Goal: Task Accomplishment & Management: Manage account settings

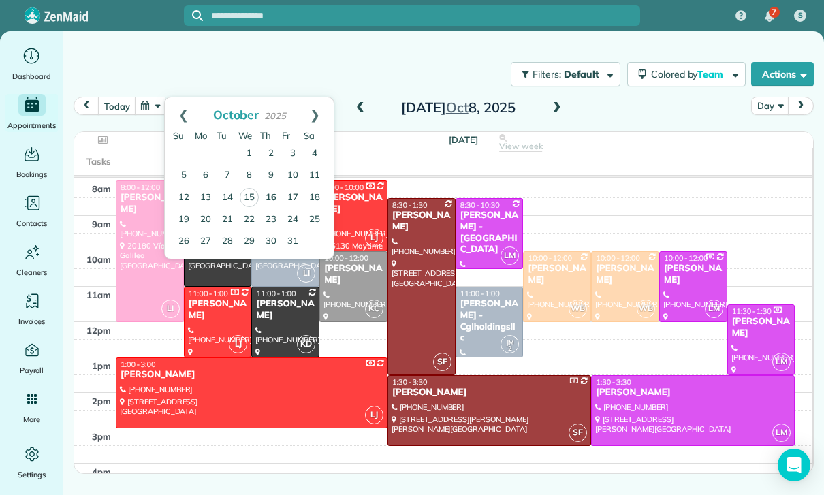
click at [274, 206] on link "16" at bounding box center [271, 198] width 22 height 22
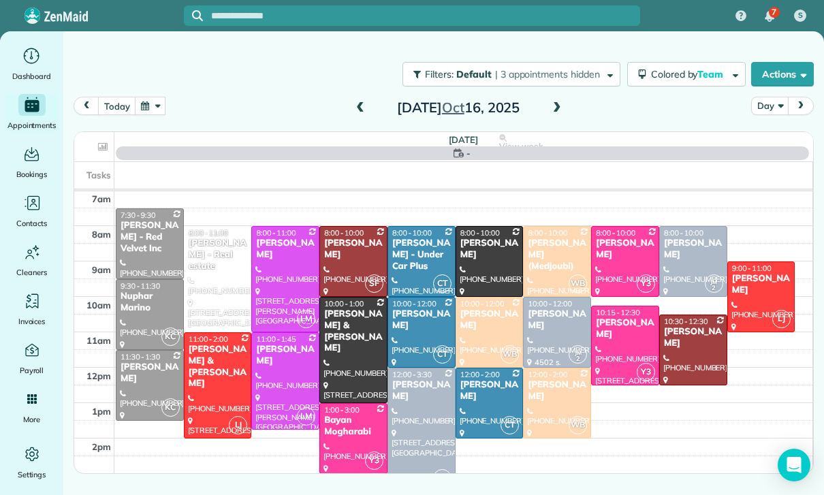
scroll to position [107, 0]
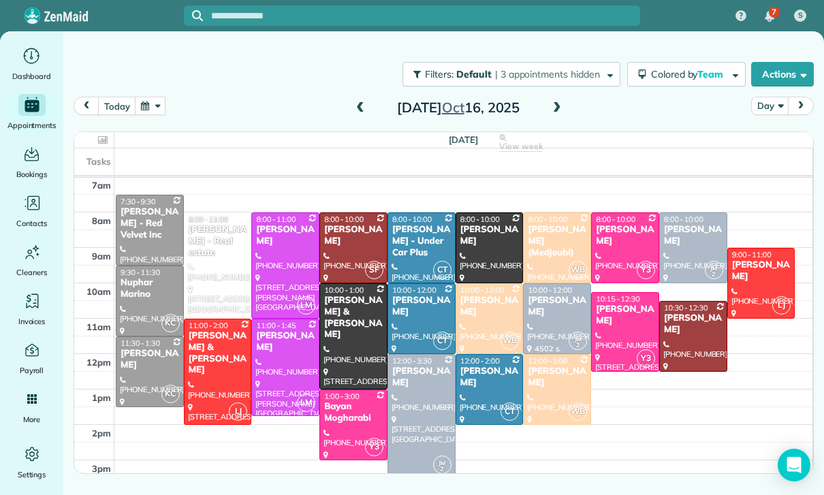
click at [553, 112] on span at bounding box center [556, 108] width 15 height 12
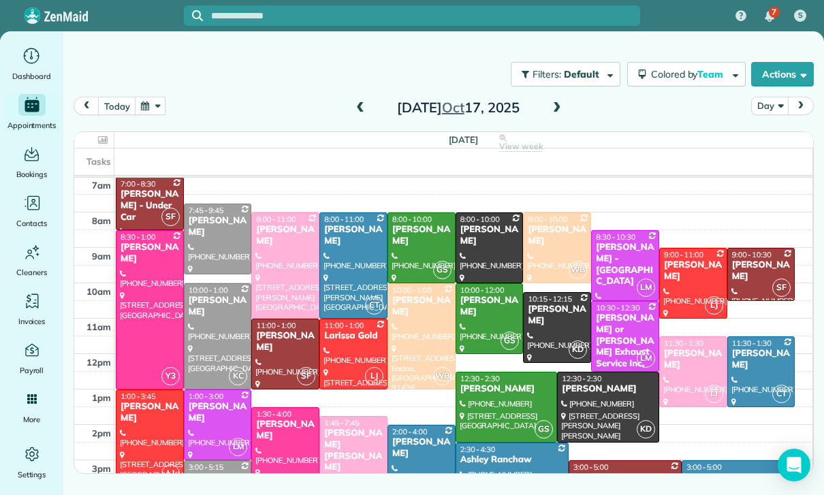
click at [156, 106] on button "button" at bounding box center [150, 106] width 31 height 18
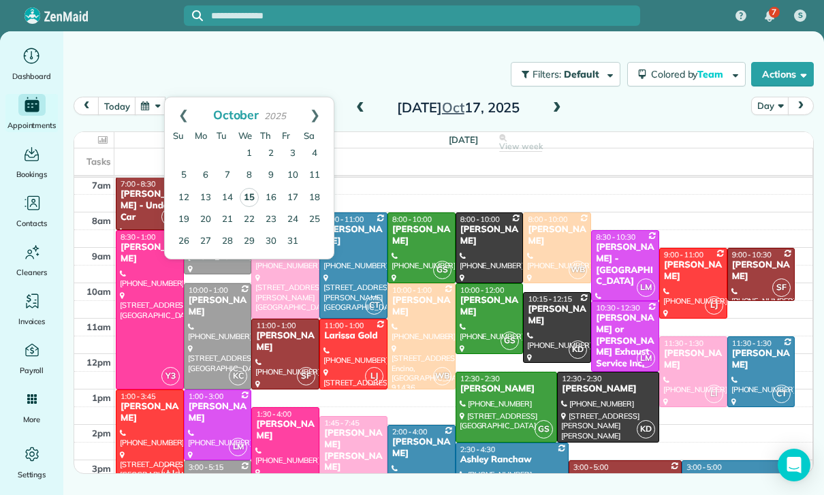
click at [251, 197] on link "15" at bounding box center [249, 197] width 19 height 19
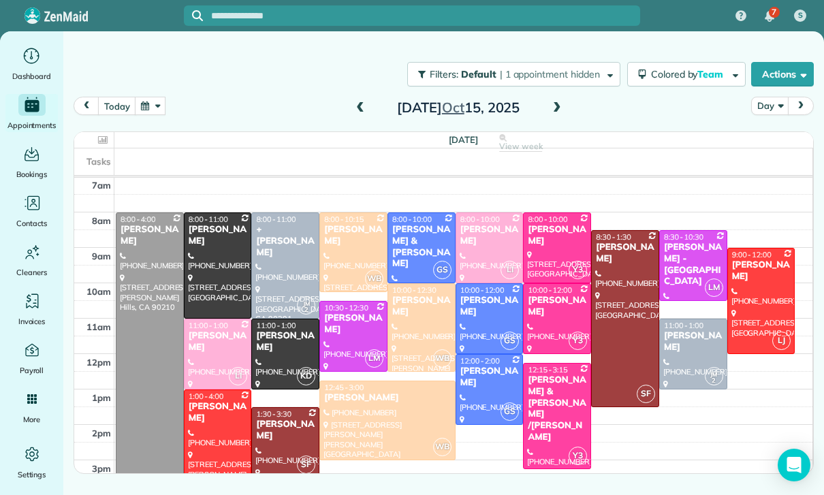
click at [140, 114] on button "button" at bounding box center [150, 106] width 31 height 18
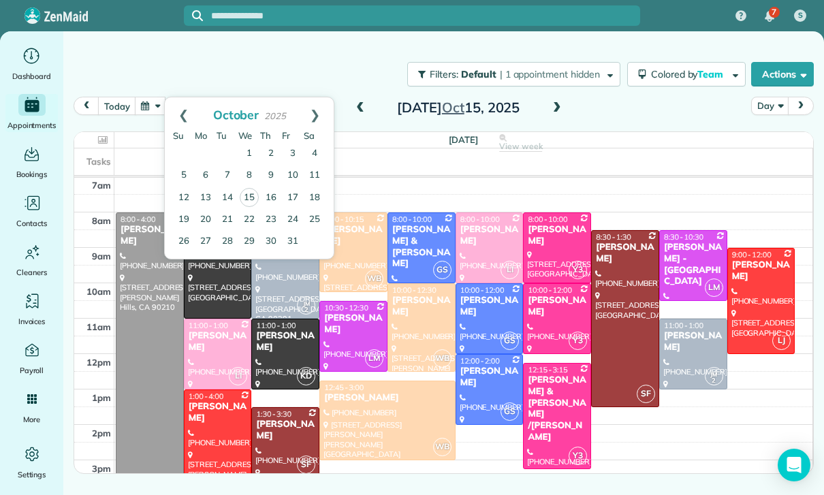
click at [368, 413] on div at bounding box center [387, 420] width 134 height 78
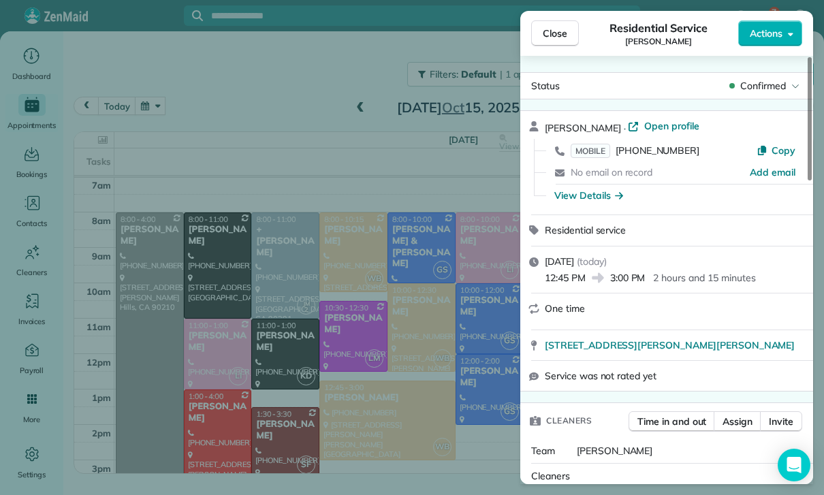
click at [295, 98] on div "Close Residential Service [PERSON_NAME] Actions Status Confirmed [PERSON_NAME] …" at bounding box center [412, 247] width 824 height 495
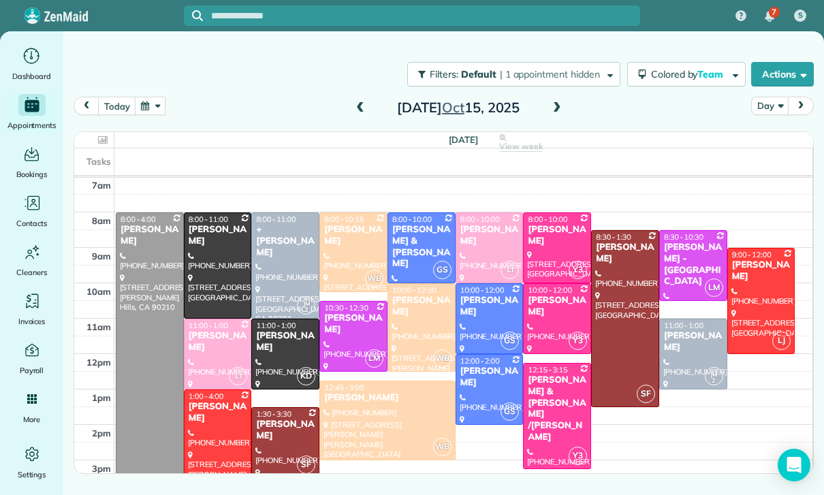
click at [159, 101] on button "button" at bounding box center [150, 106] width 31 height 18
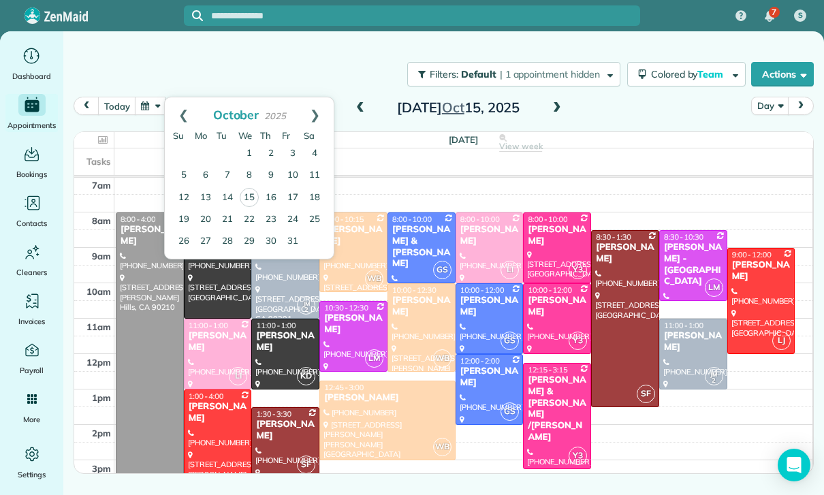
click at [355, 113] on span at bounding box center [360, 108] width 15 height 12
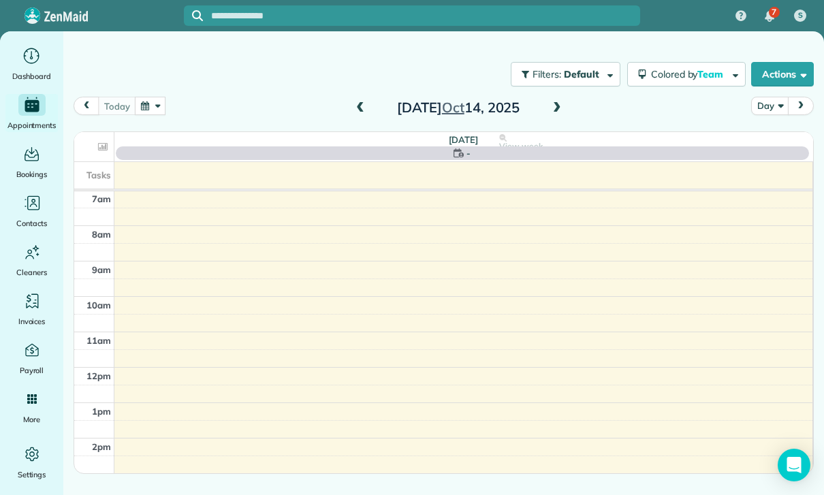
scroll to position [107, 0]
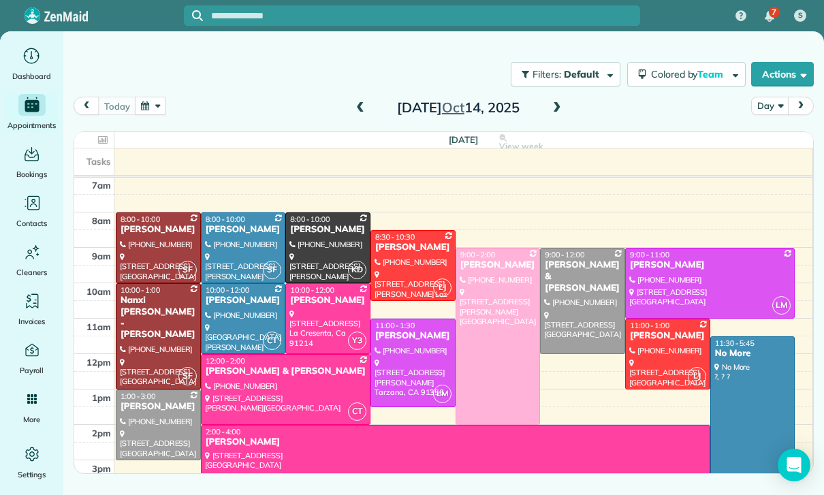
click at [162, 110] on button "button" at bounding box center [150, 106] width 31 height 18
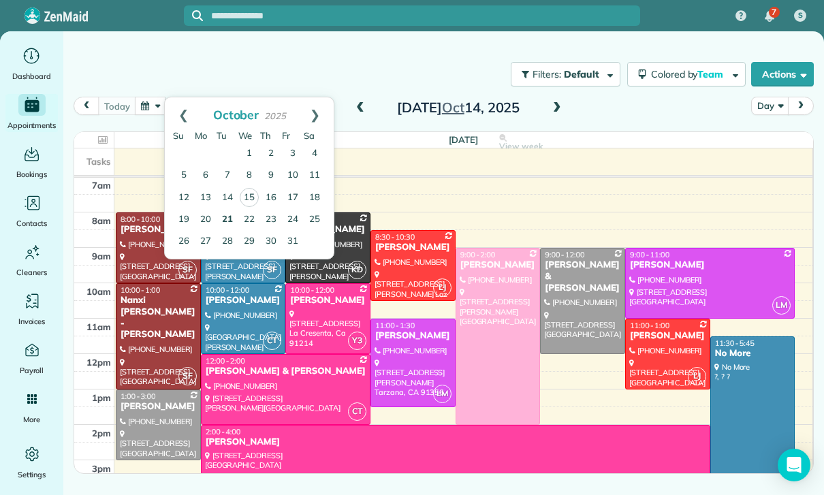
click at [229, 216] on link "21" at bounding box center [227, 220] width 22 height 22
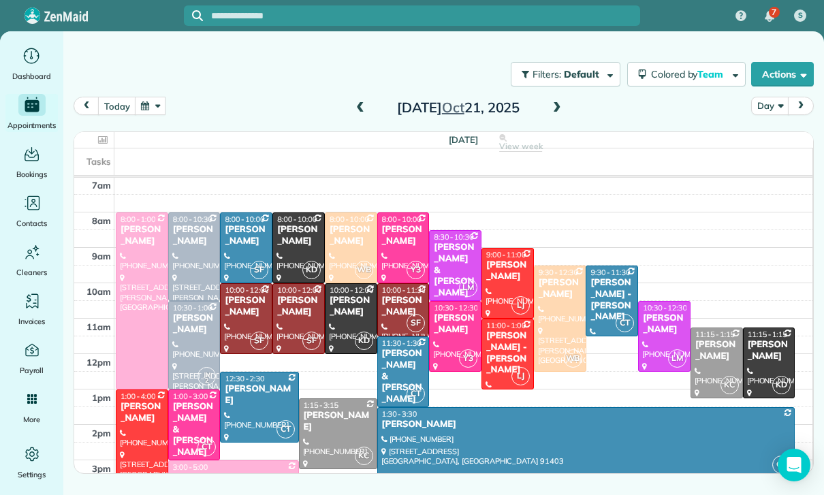
click at [558, 110] on span at bounding box center [556, 108] width 15 height 12
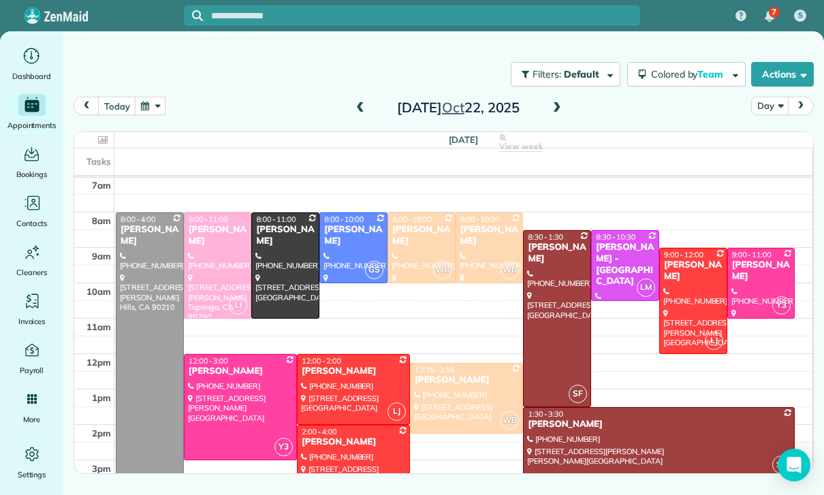
click at [558, 112] on span at bounding box center [556, 108] width 15 height 12
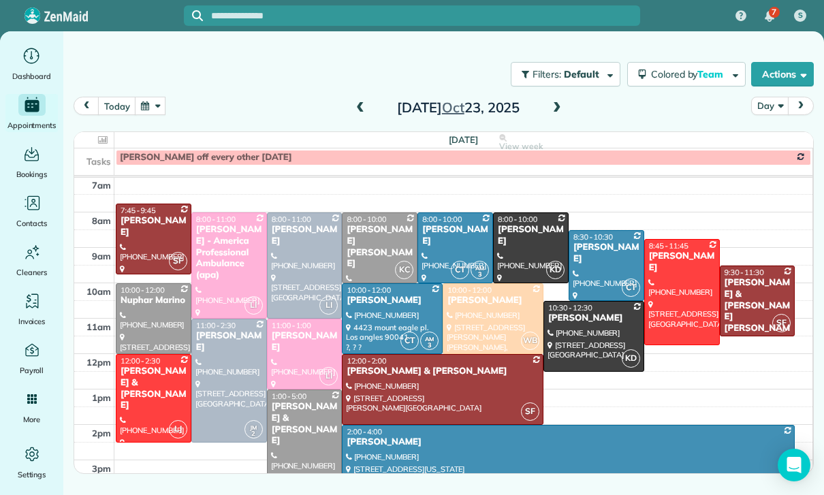
click at [558, 101] on span at bounding box center [556, 108] width 15 height 20
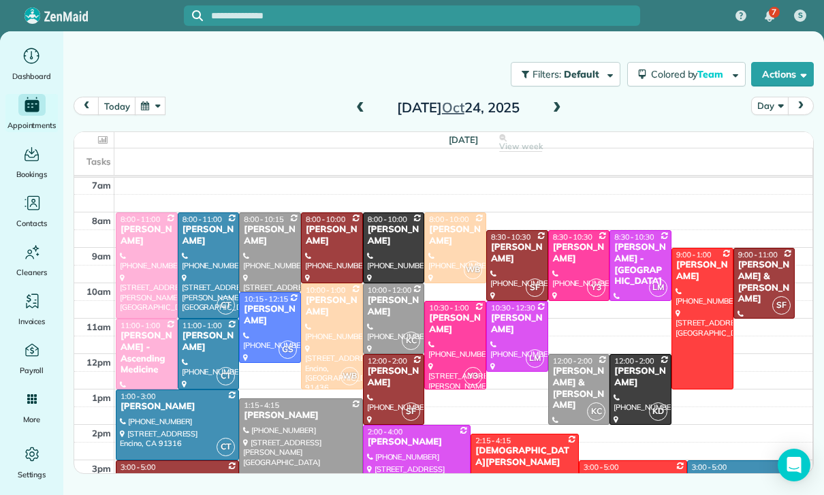
click at [163, 105] on button "button" at bounding box center [150, 106] width 31 height 18
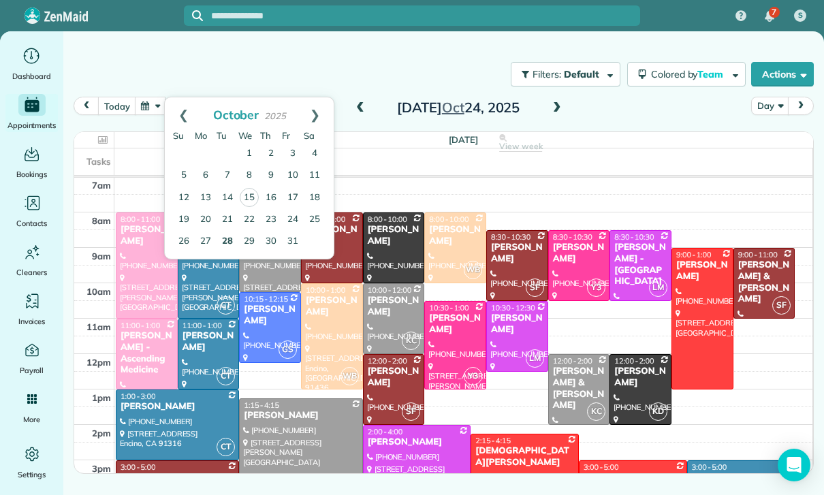
click at [220, 244] on link "28" at bounding box center [227, 242] width 22 height 22
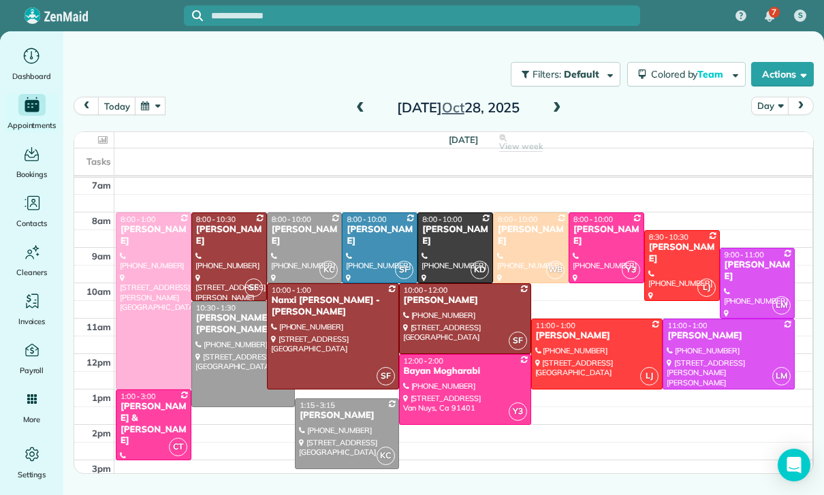
click at [560, 105] on span at bounding box center [556, 108] width 15 height 12
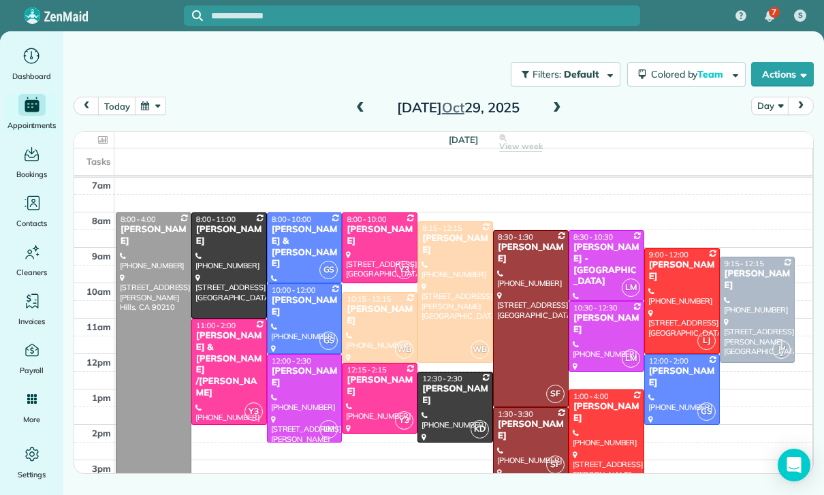
click at [372, 319] on div at bounding box center [379, 327] width 74 height 69
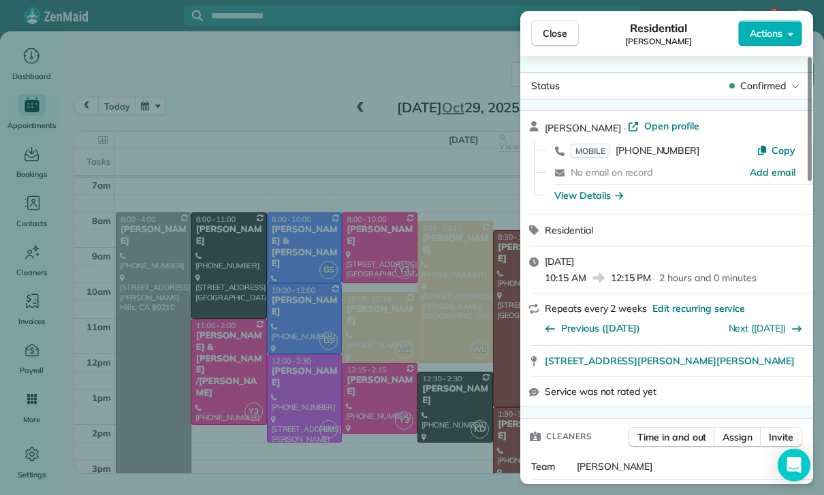
click at [263, 129] on div "Close Residential [PERSON_NAME] Actions Status Confirmed [PERSON_NAME] · Open p…" at bounding box center [412, 247] width 824 height 495
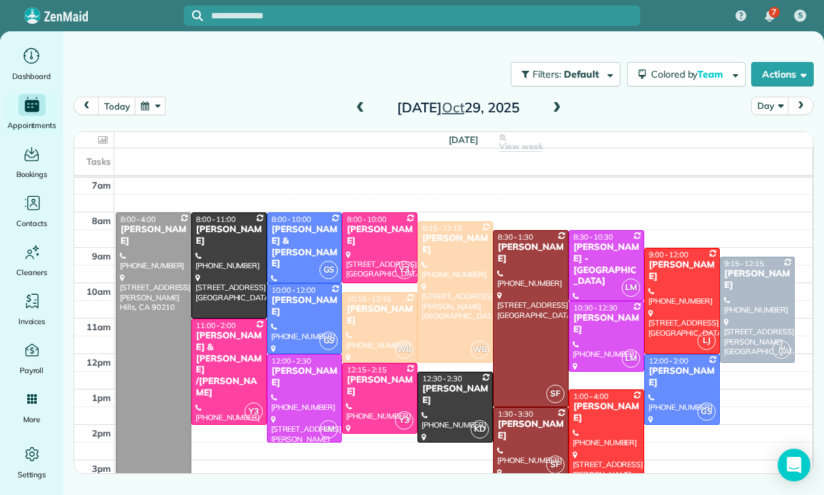
click at [153, 103] on button "button" at bounding box center [150, 106] width 31 height 18
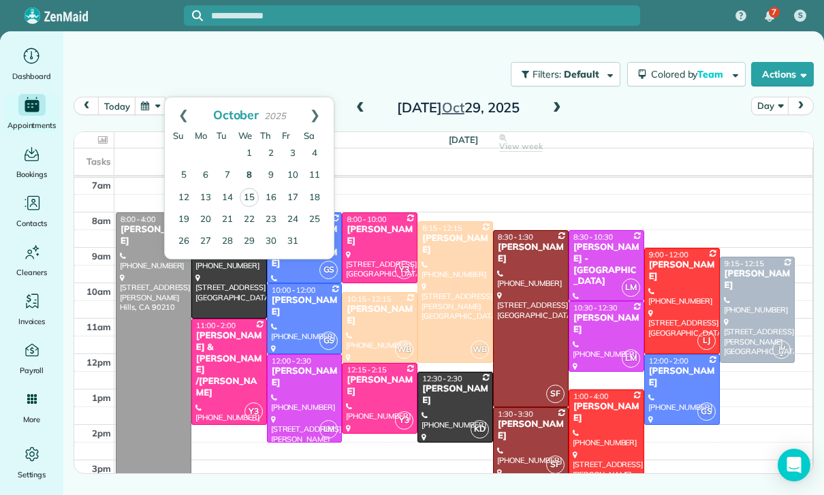
click at [250, 178] on link "8" at bounding box center [249, 176] width 22 height 22
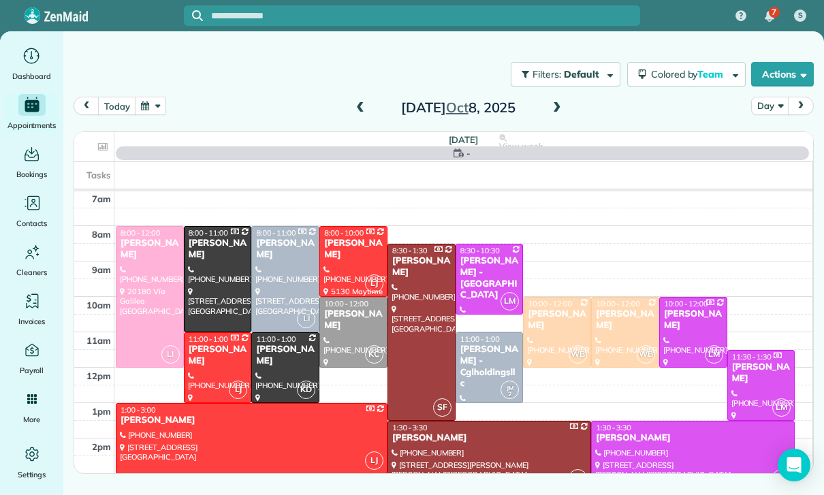
scroll to position [107, 0]
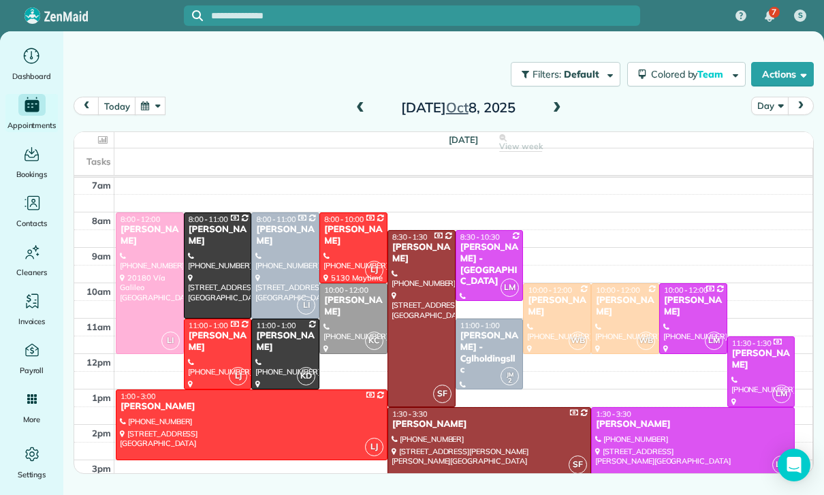
click at [553, 312] on div at bounding box center [556, 318] width 67 height 69
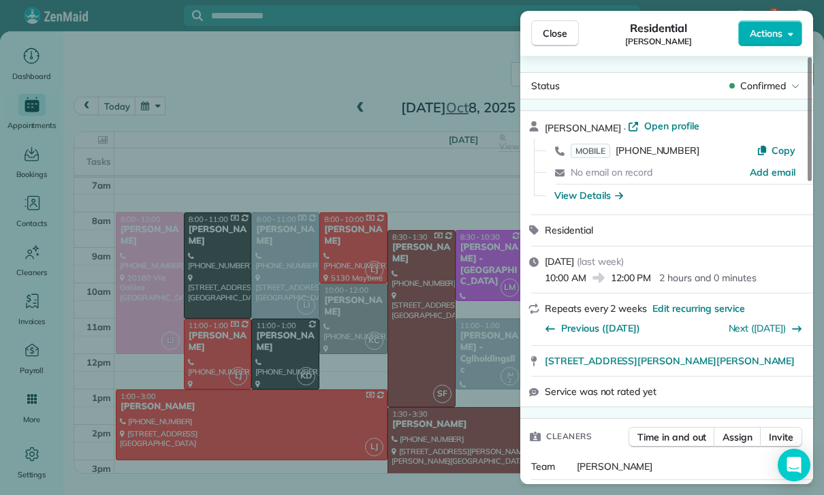
click at [483, 395] on div "Close Residential [PERSON_NAME] Beetly Actions Status Confirmed [PERSON_NAME] ·…" at bounding box center [412, 247] width 824 height 495
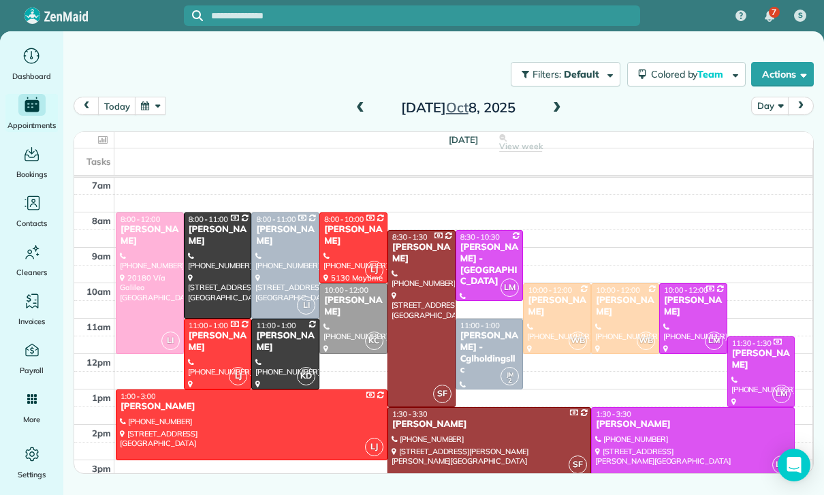
click at [547, 320] on div at bounding box center [556, 318] width 67 height 69
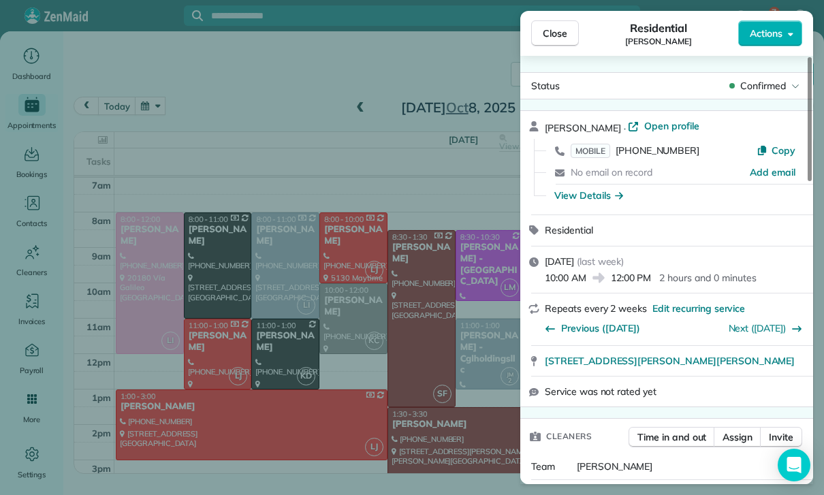
click at [451, 413] on div "Close Residential [PERSON_NAME] Beetly Actions Status Confirmed [PERSON_NAME] ·…" at bounding box center [412, 247] width 824 height 495
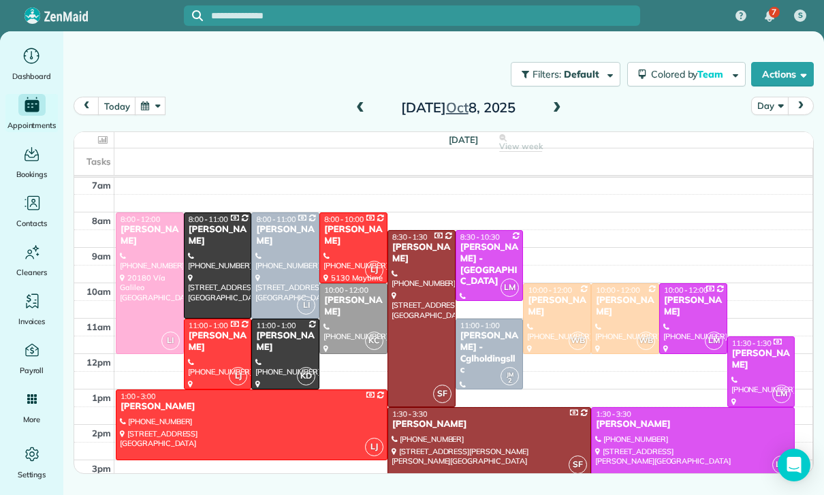
click at [145, 106] on button "button" at bounding box center [150, 106] width 31 height 18
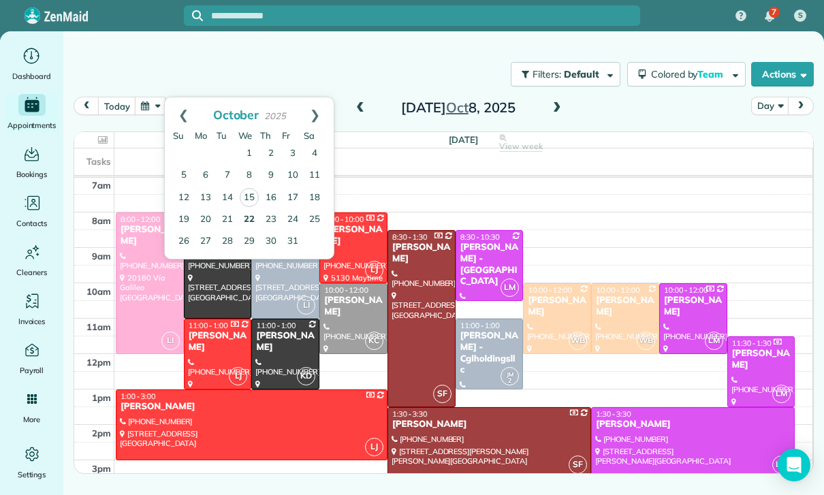
click at [249, 212] on link "22" at bounding box center [249, 220] width 22 height 22
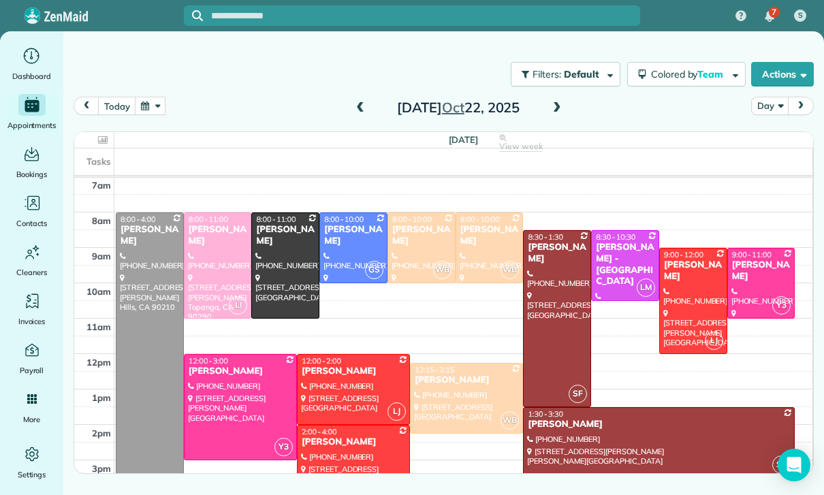
scroll to position [107, 0]
click at [154, 110] on button "button" at bounding box center [150, 106] width 31 height 18
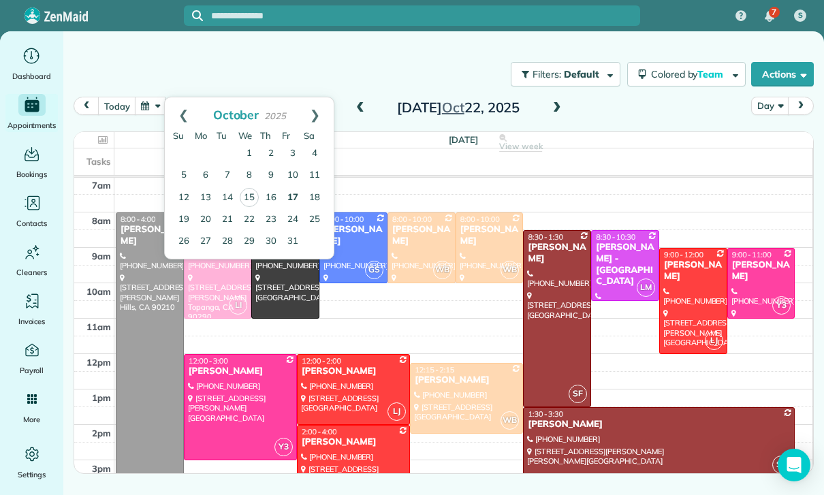
click at [298, 193] on link "17" at bounding box center [293, 198] width 22 height 22
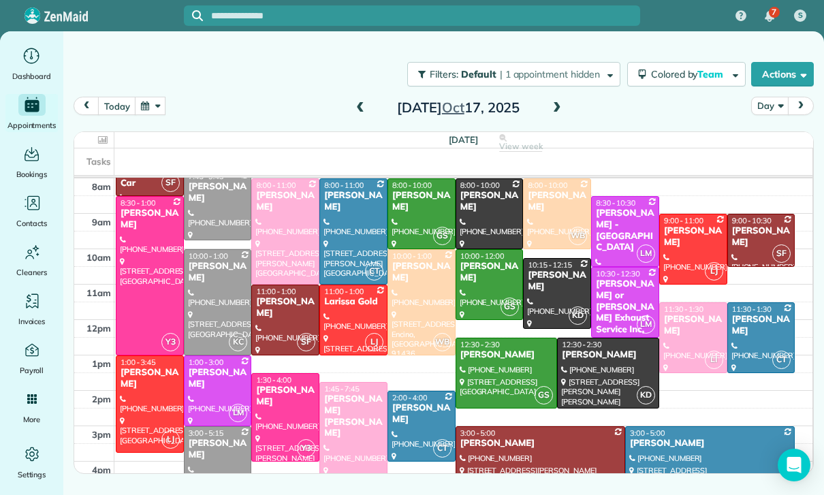
scroll to position [142, 0]
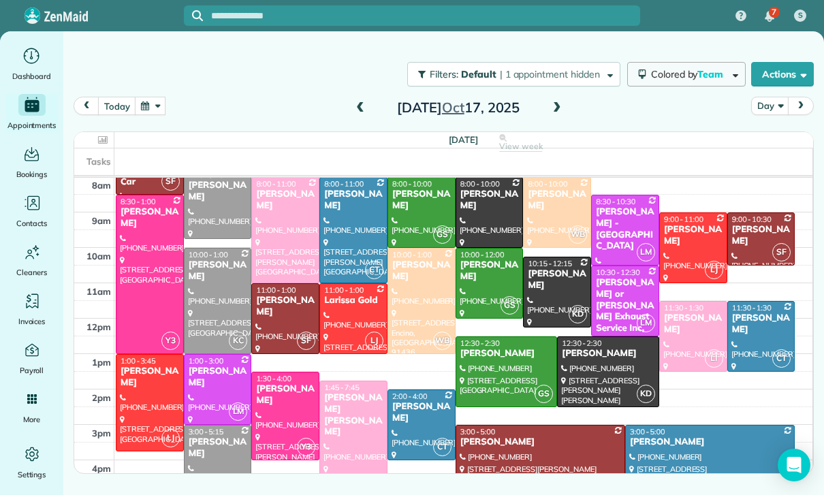
click at [687, 80] on span "Colored by Team" at bounding box center [689, 74] width 77 height 12
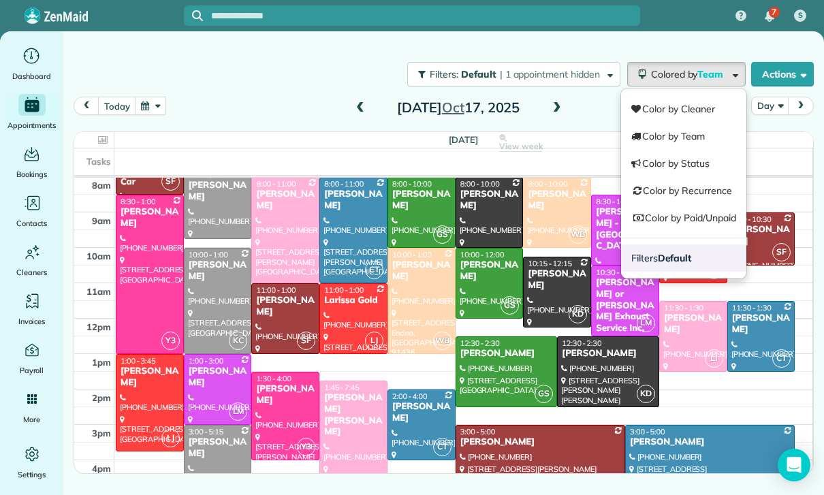
click at [679, 264] on link "Filters Default" at bounding box center [683, 257] width 125 height 27
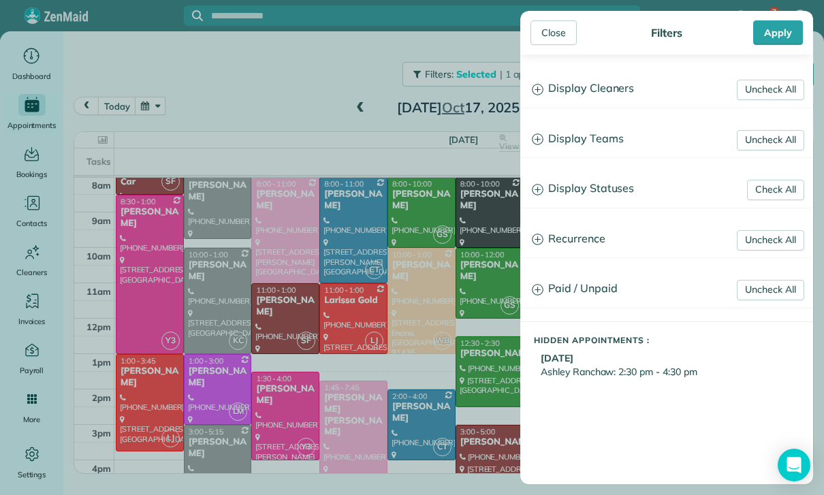
click at [618, 188] on h3 "Display Statuses" at bounding box center [666, 189] width 291 height 35
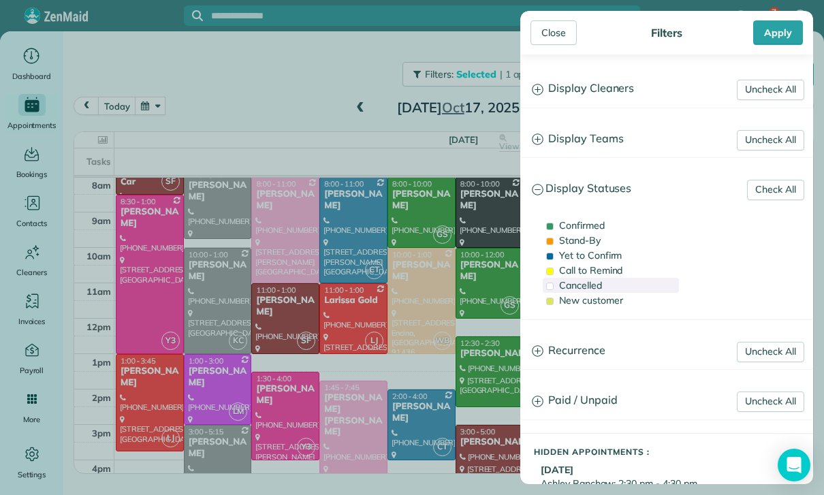
click at [596, 287] on span "Cancelled" at bounding box center [580, 285] width 43 height 12
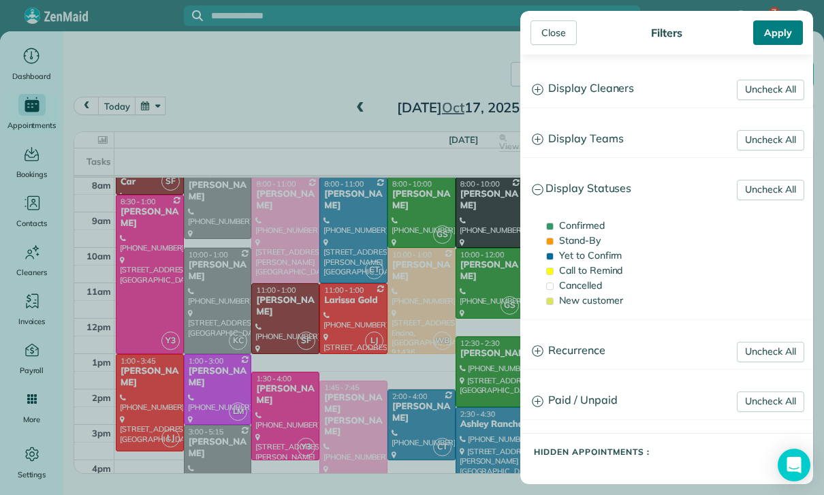
click at [767, 27] on div "Apply" at bounding box center [778, 32] width 50 height 25
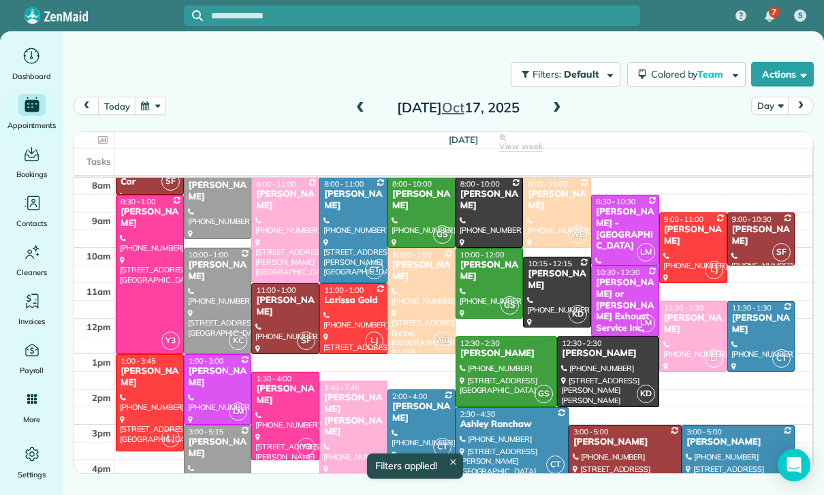
click at [495, 447] on div at bounding box center [512, 442] width 112 height 69
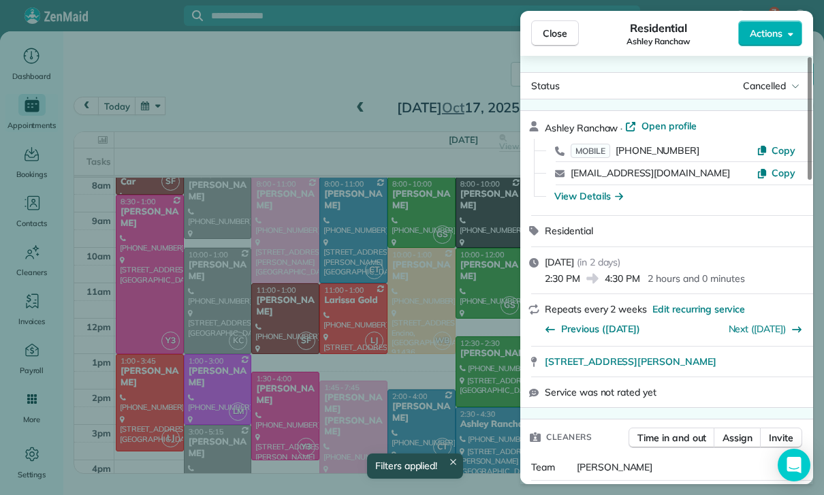
scroll to position [142, 0]
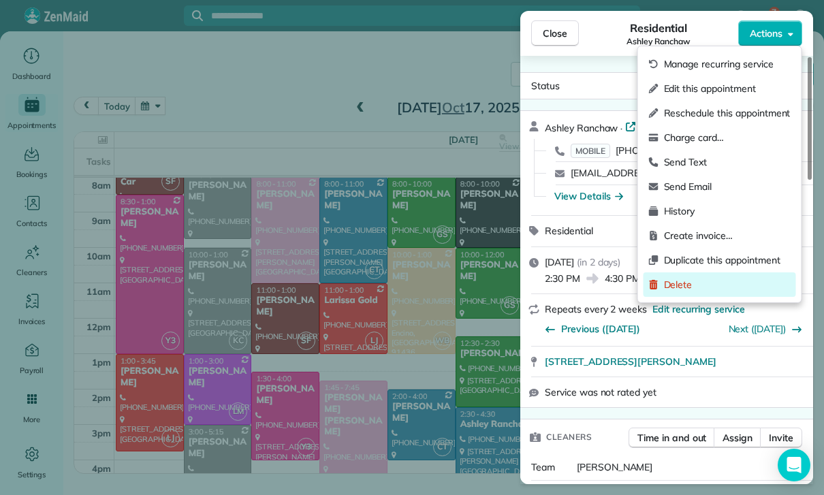
click at [689, 284] on span "Delete" at bounding box center [727, 285] width 127 height 14
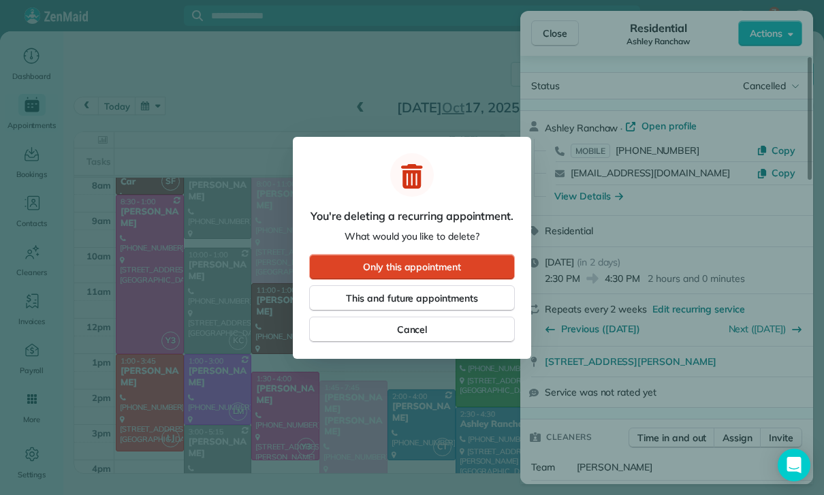
click at [449, 257] on button "Only this appointment" at bounding box center [412, 267] width 206 height 26
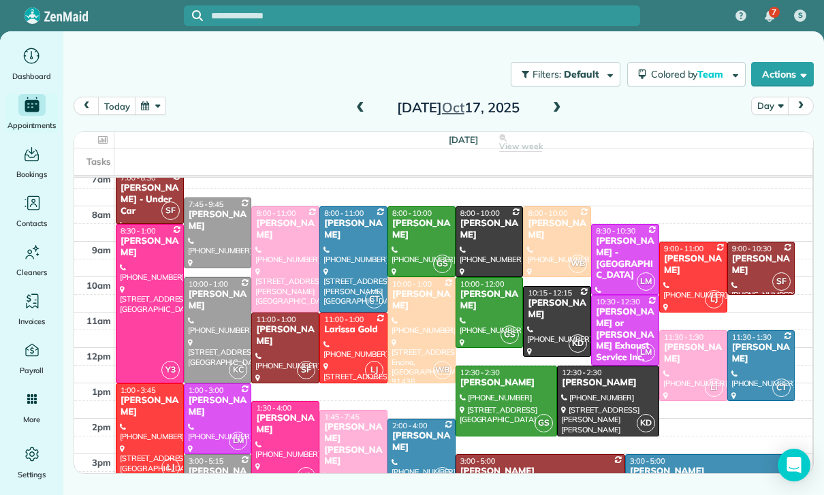
scroll to position [113, 0]
click at [144, 108] on button "button" at bounding box center [150, 106] width 31 height 18
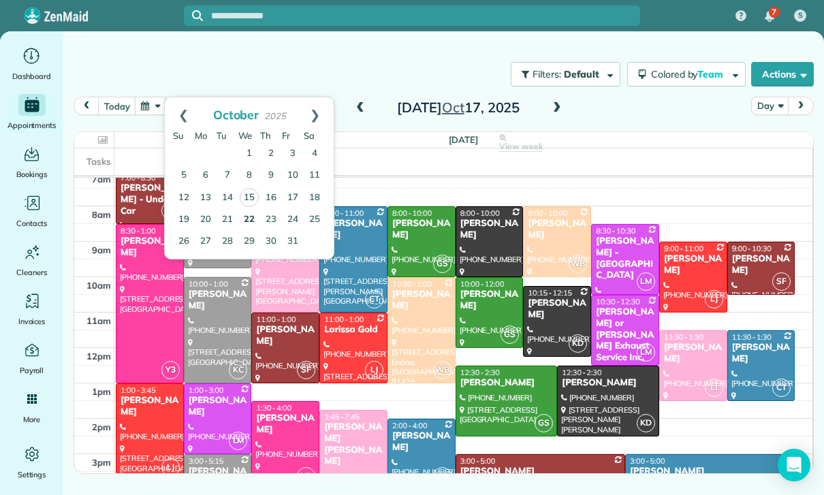
click at [244, 218] on link "22" at bounding box center [249, 220] width 22 height 22
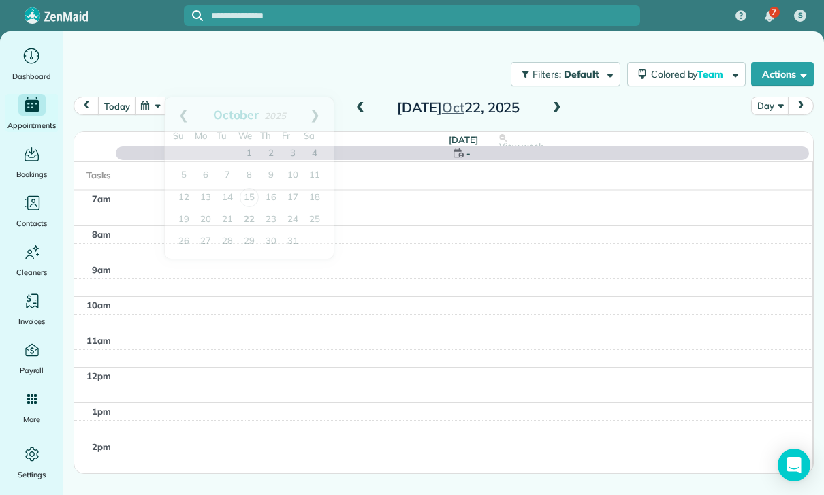
scroll to position [107, 0]
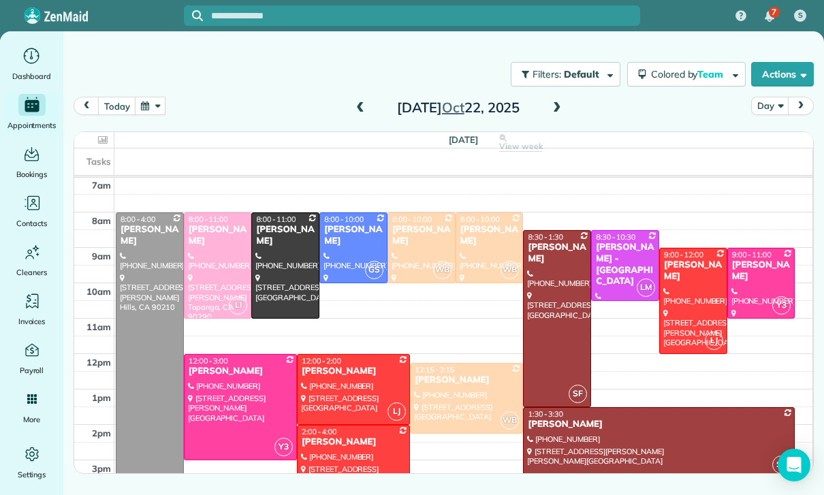
click at [356, 115] on span at bounding box center [360, 108] width 15 height 20
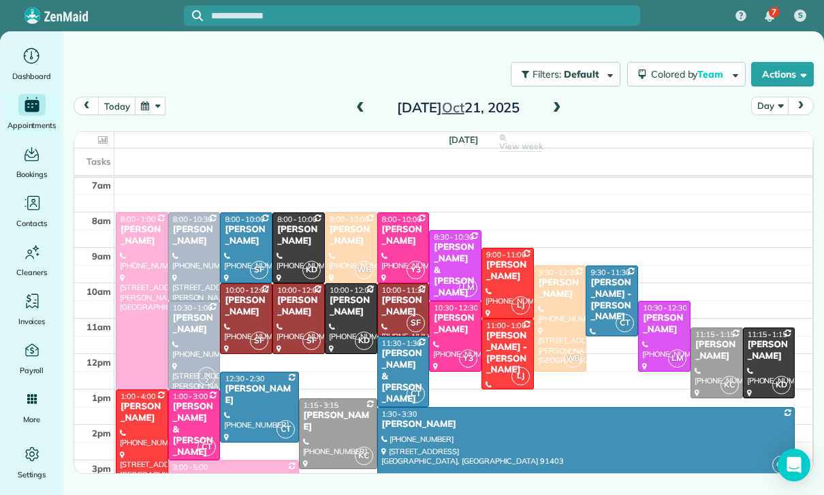
click at [365, 108] on span at bounding box center [360, 108] width 15 height 12
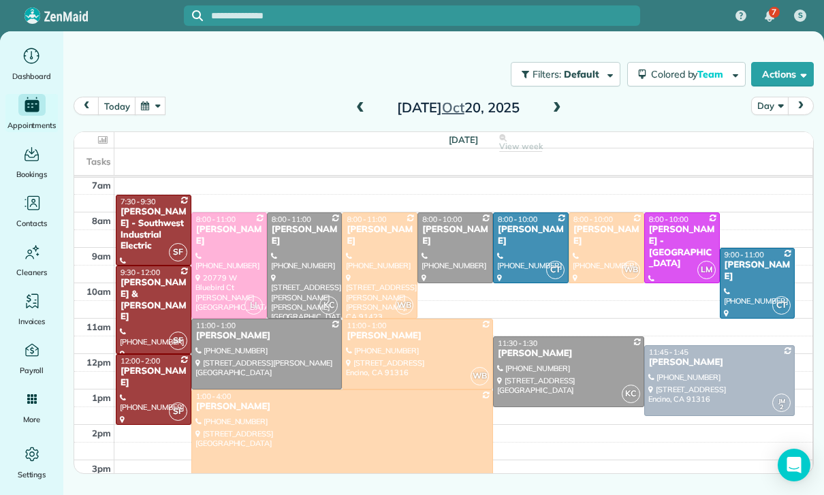
click at [159, 109] on button "button" at bounding box center [150, 106] width 31 height 18
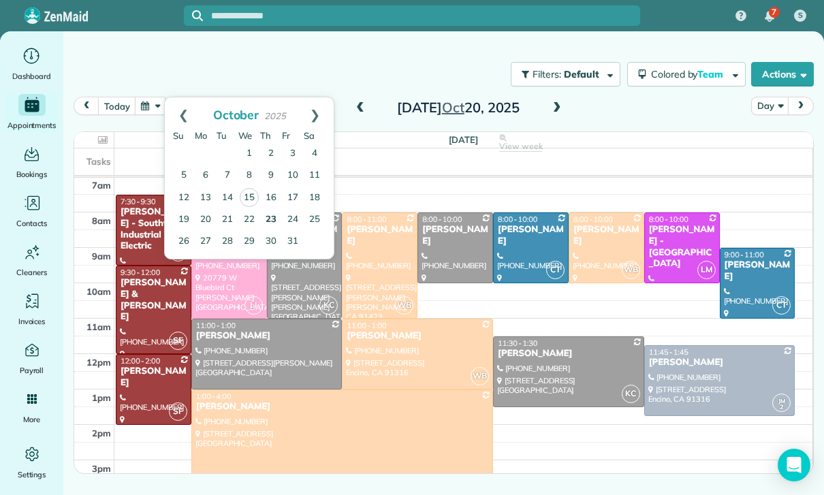
click at [272, 223] on link "23" at bounding box center [271, 220] width 22 height 22
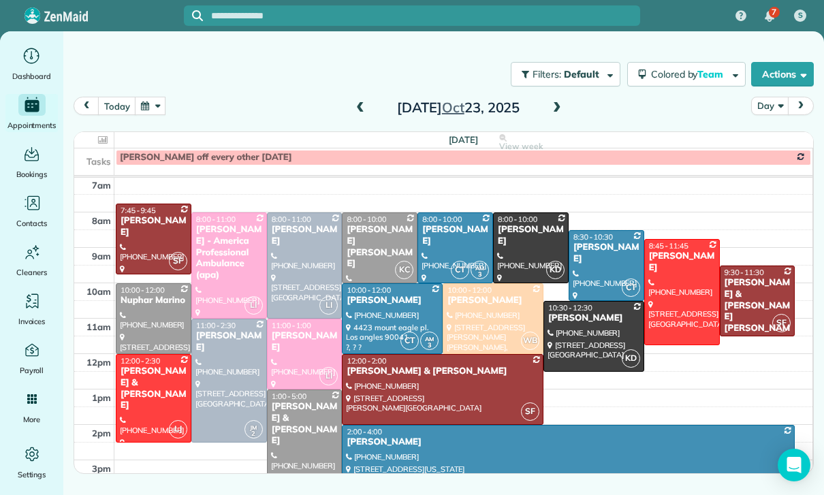
click at [549, 110] on span at bounding box center [556, 108] width 15 height 12
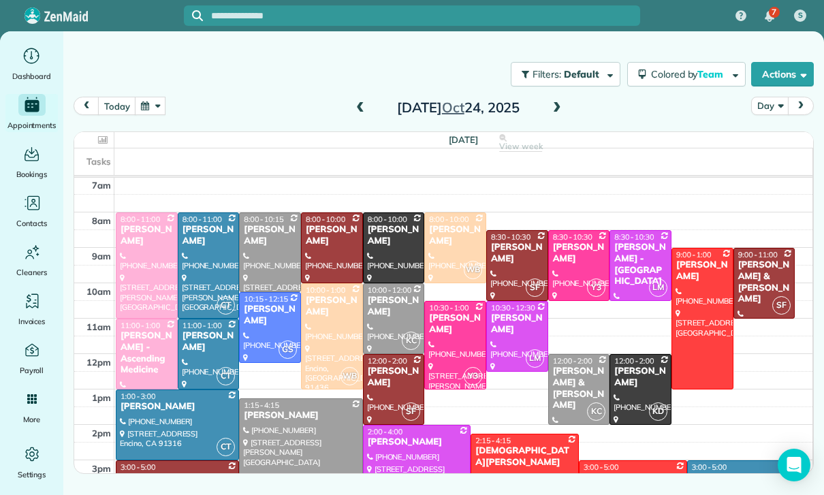
click at [153, 114] on button "button" at bounding box center [150, 106] width 31 height 18
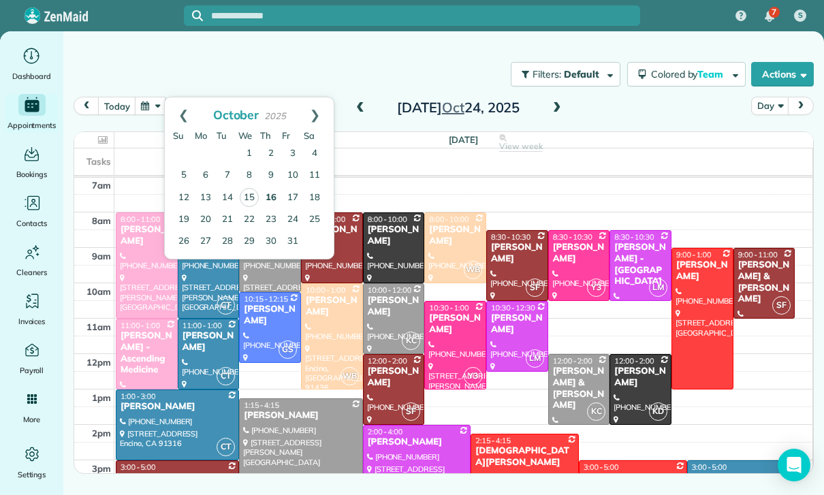
click at [274, 201] on link "16" at bounding box center [271, 198] width 22 height 22
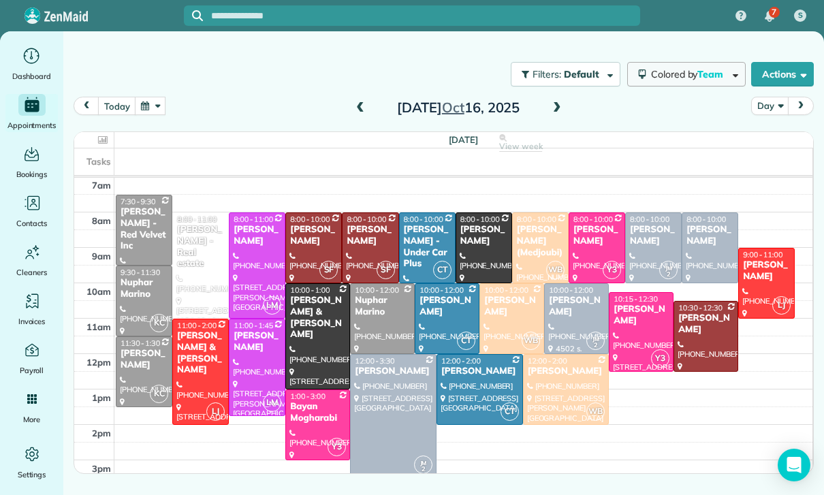
click at [674, 83] on button "Colored by Team" at bounding box center [686, 74] width 118 height 25
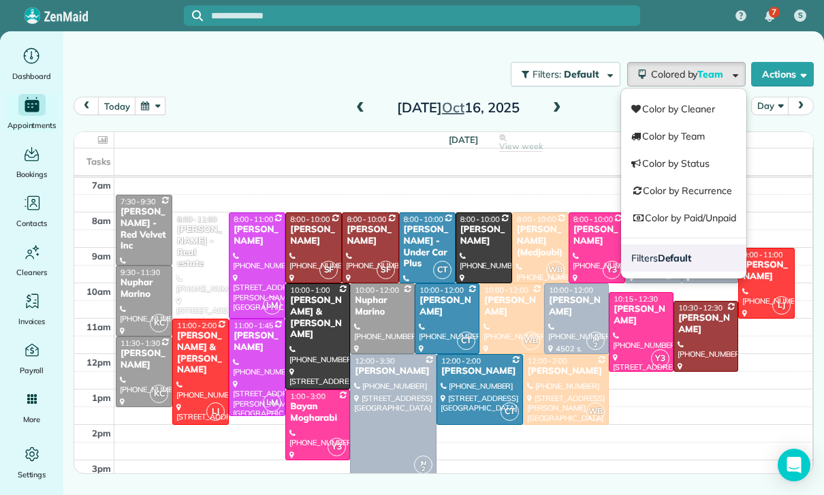
click at [656, 265] on link "Filters Default" at bounding box center [683, 257] width 125 height 27
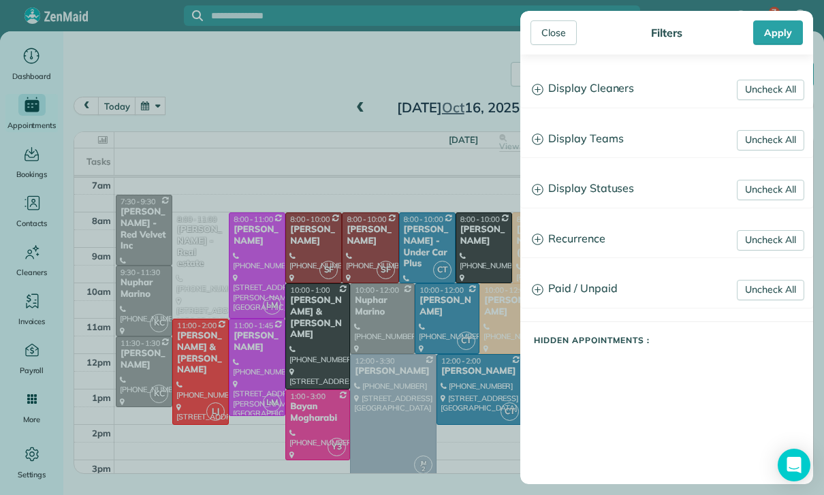
click at [623, 195] on h3 "Display Statuses" at bounding box center [666, 189] width 291 height 35
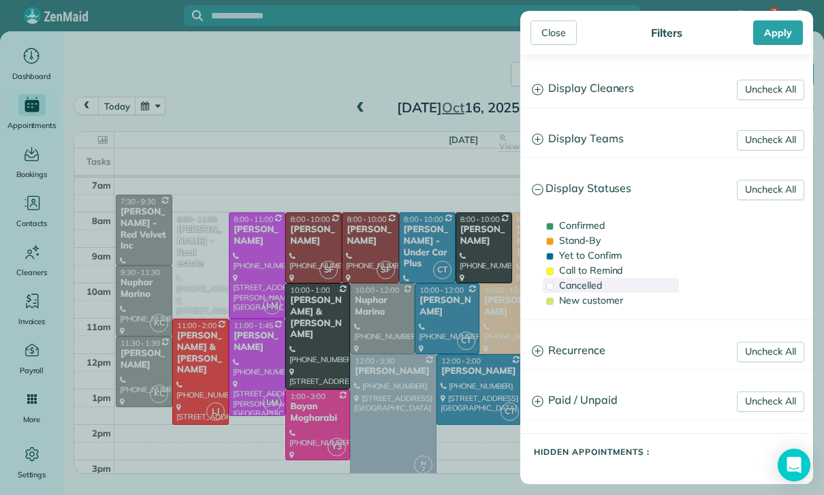
click at [587, 287] on span "Cancelled" at bounding box center [580, 285] width 43 height 12
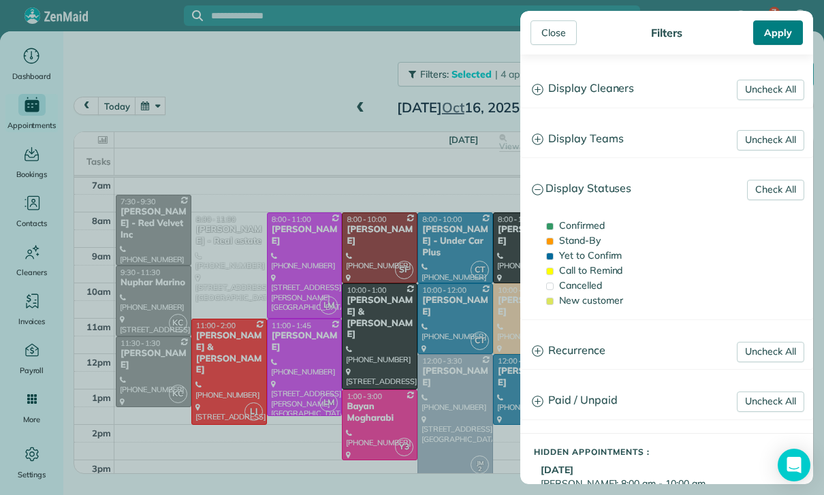
click at [791, 41] on div "Apply" at bounding box center [778, 32] width 50 height 25
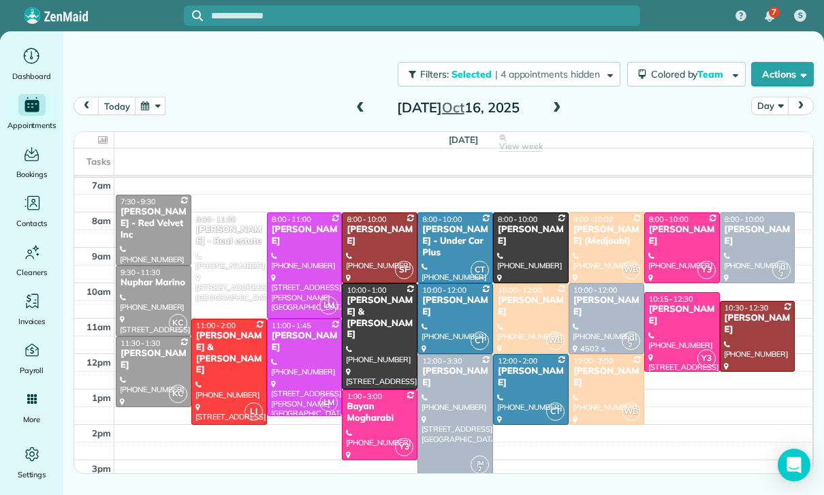
click at [221, 261] on div at bounding box center [229, 265] width 74 height 105
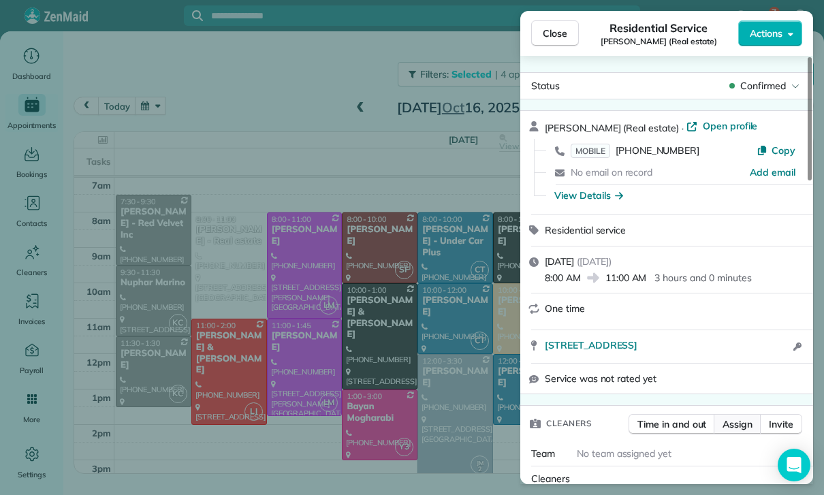
click at [735, 427] on span "Assign" at bounding box center [737, 424] width 30 height 14
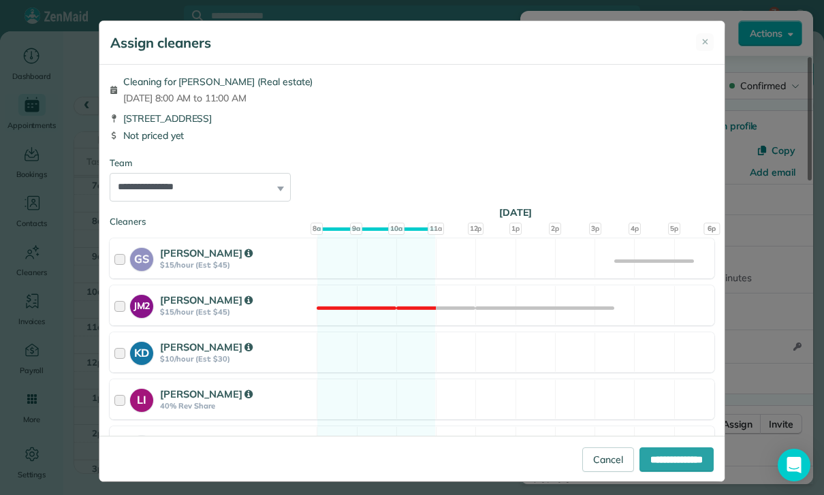
click at [260, 191] on select "**********" at bounding box center [200, 187] width 181 height 29
select select "**"
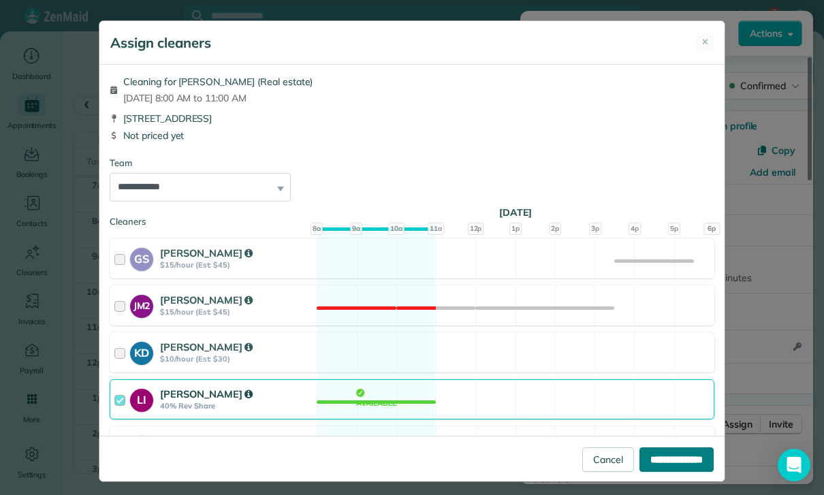
click at [663, 472] on input "**********" at bounding box center [676, 459] width 74 height 25
type input "**********"
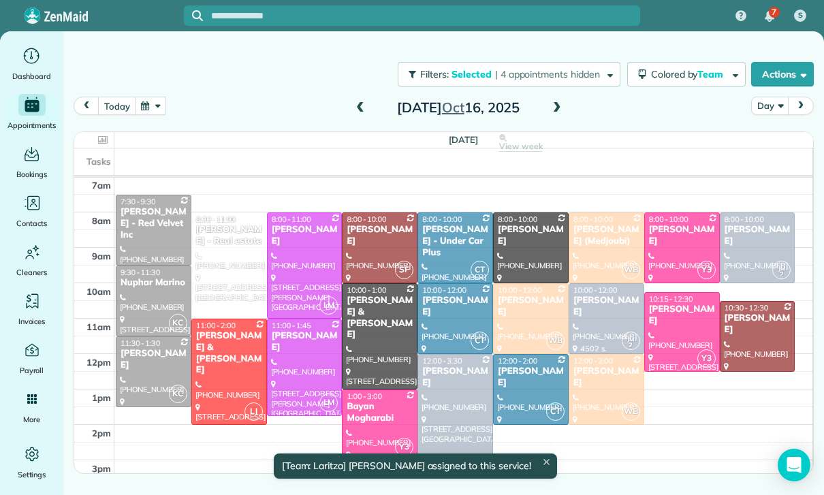
scroll to position [107, 0]
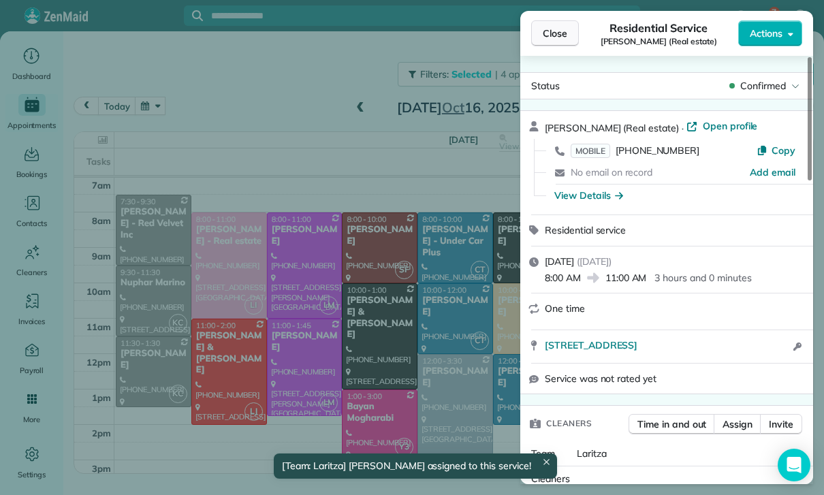
click at [549, 35] on span "Close" at bounding box center [554, 34] width 25 height 14
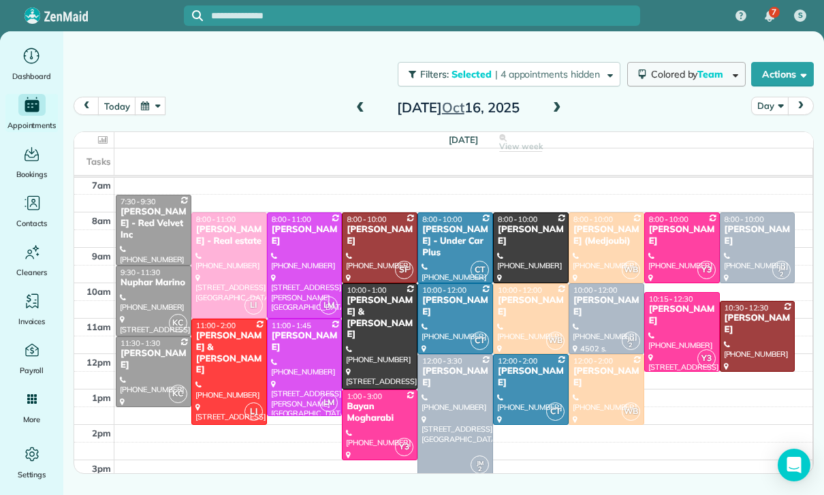
click at [686, 80] on button "Colored by Team" at bounding box center [686, 74] width 118 height 25
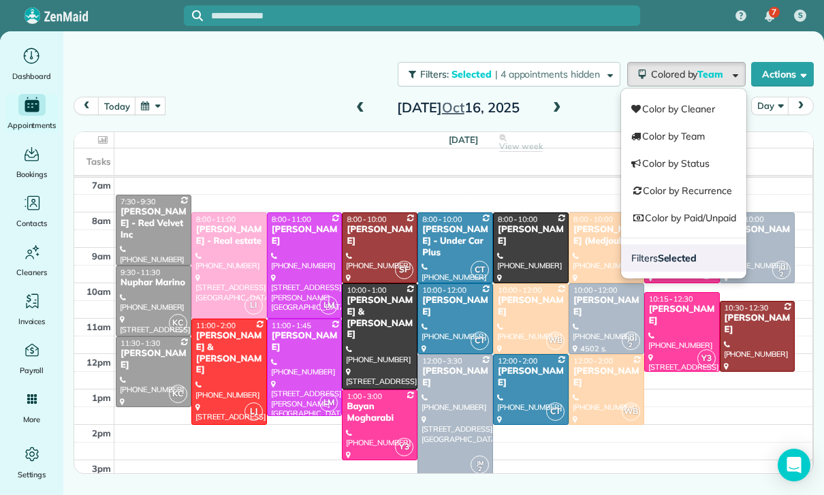
click at [683, 259] on strong "Selected" at bounding box center [676, 258] width 39 height 12
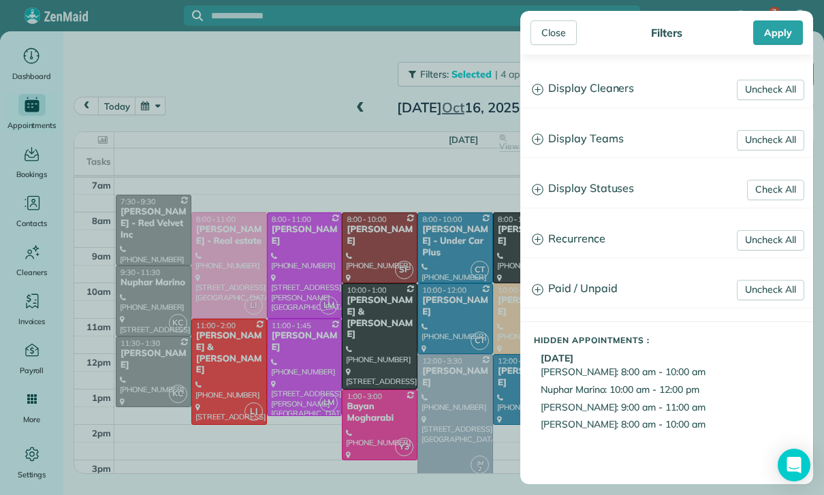
click at [622, 193] on h3 "Display Statuses" at bounding box center [666, 189] width 291 height 35
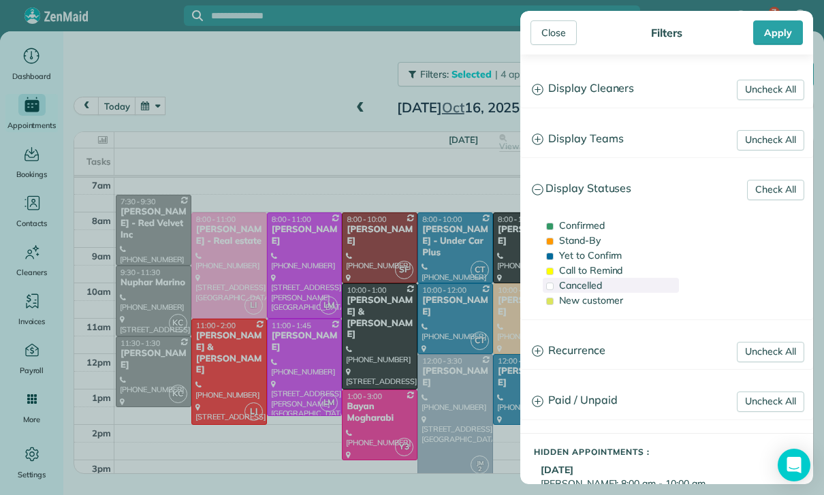
click at [580, 287] on span "Cancelled" at bounding box center [580, 285] width 43 height 12
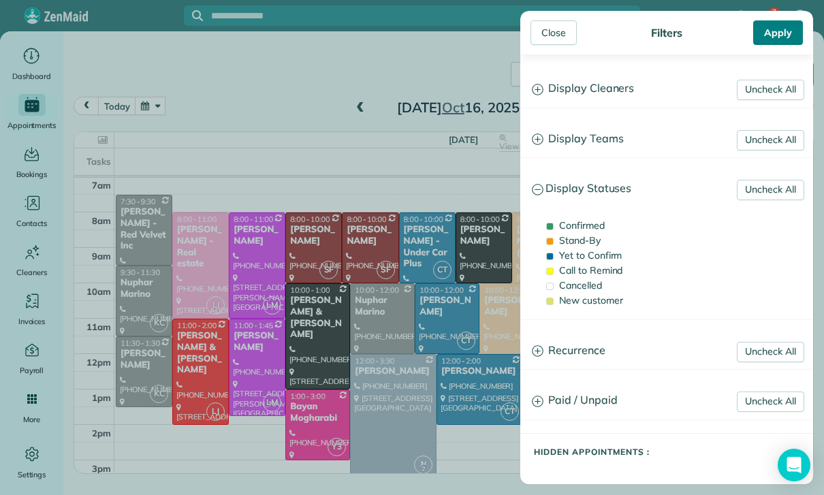
click at [766, 33] on div "Apply" at bounding box center [778, 32] width 50 height 25
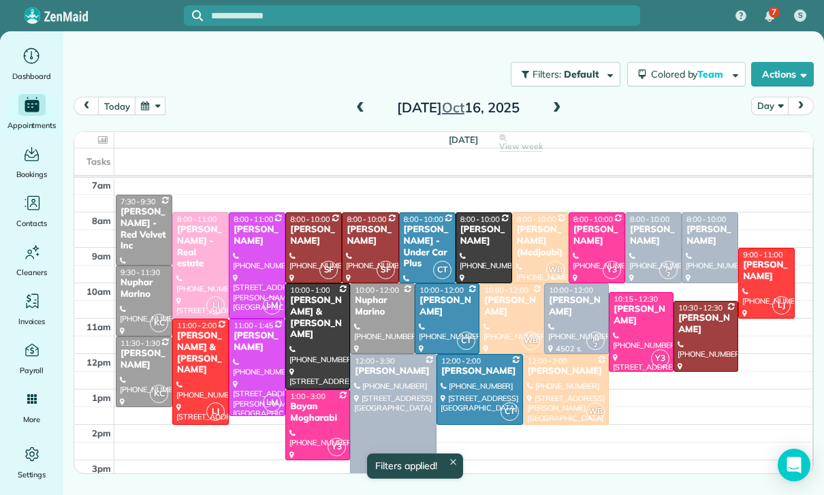
click at [553, 105] on span at bounding box center [556, 108] width 15 height 12
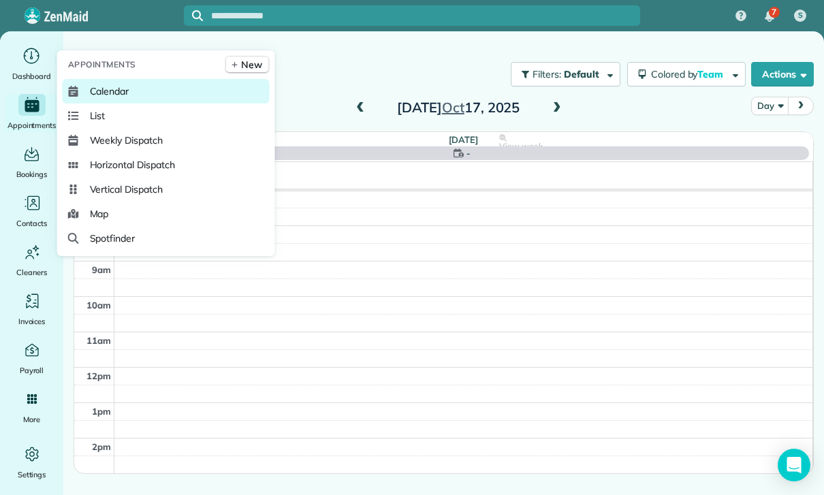
click at [91, 98] on span "Calendar" at bounding box center [109, 91] width 39 height 14
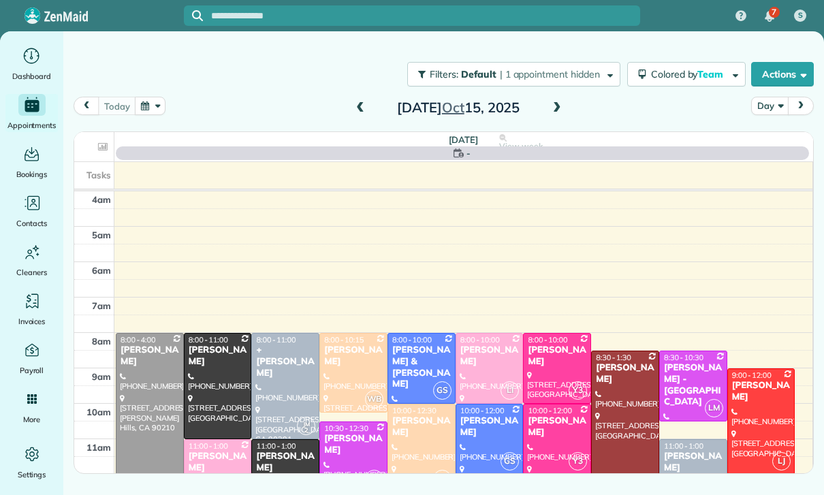
scroll to position [107, 0]
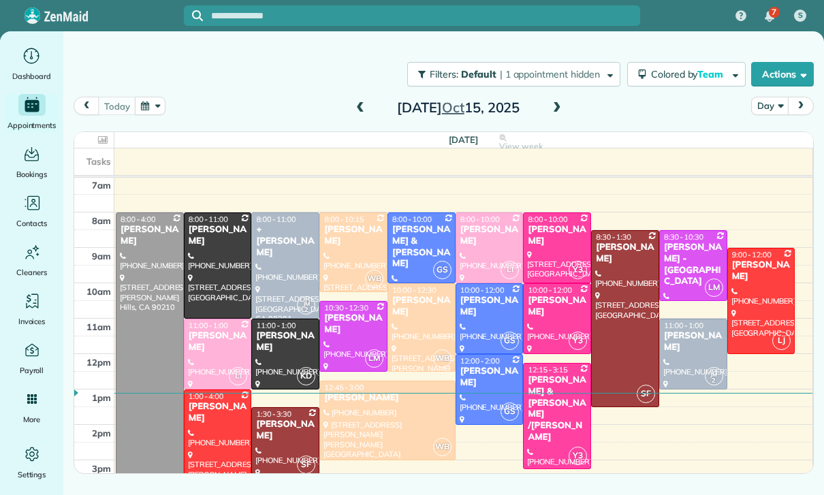
click at [556, 108] on span at bounding box center [556, 108] width 15 height 12
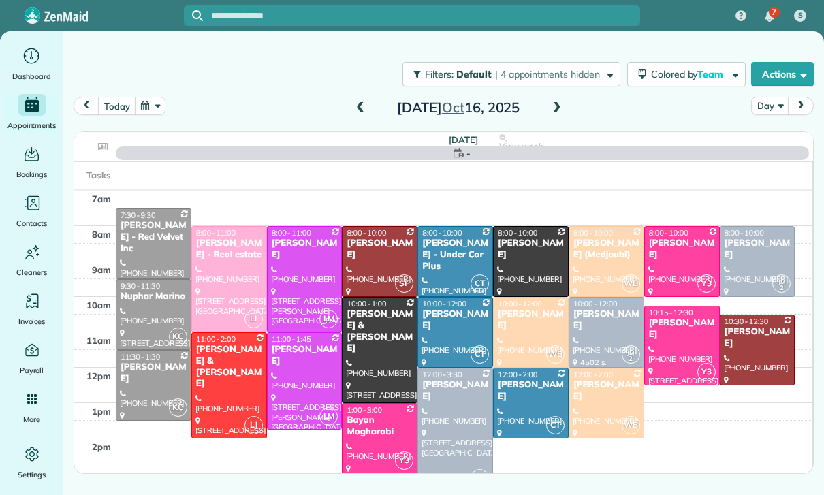
click at [556, 118] on span at bounding box center [556, 108] width 15 height 20
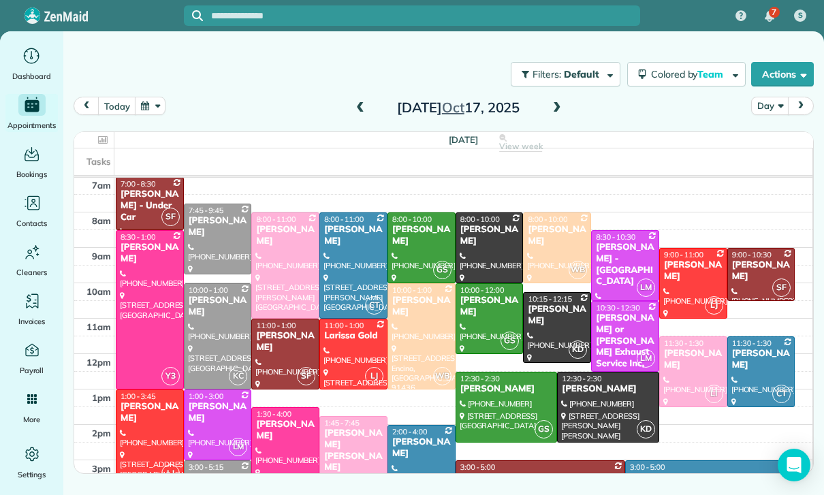
click at [353, 108] on span at bounding box center [360, 108] width 15 height 12
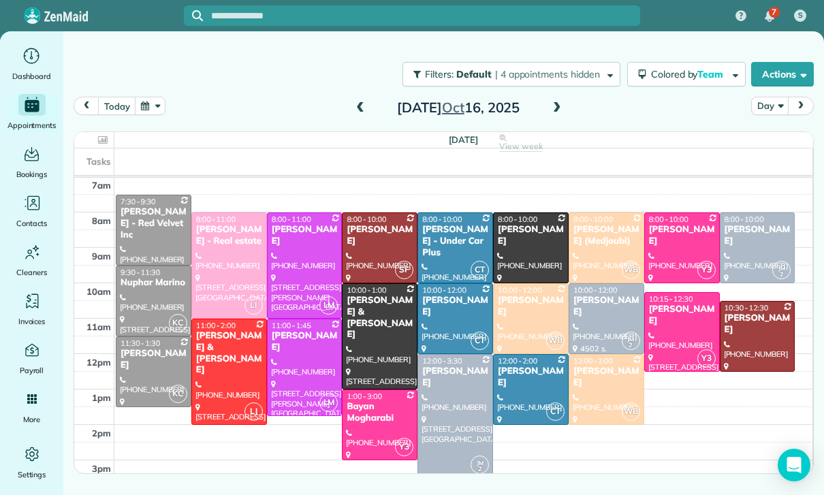
click at [148, 98] on button "button" at bounding box center [150, 106] width 31 height 18
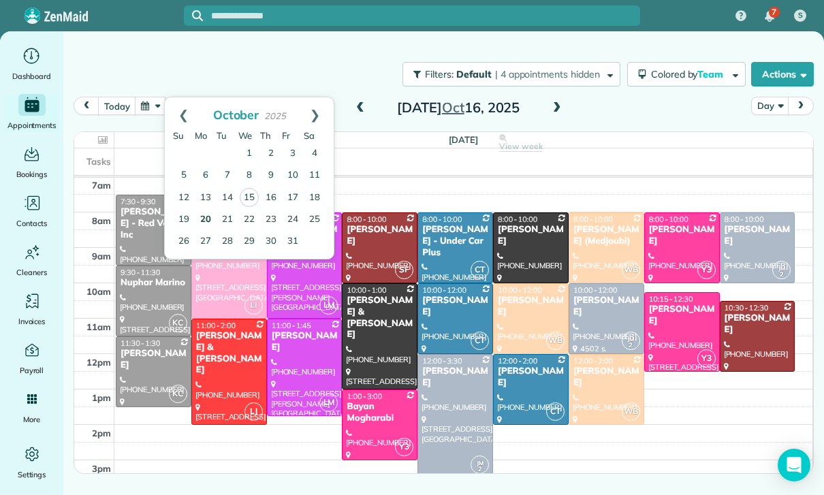
click at [206, 220] on link "20" at bounding box center [206, 220] width 22 height 22
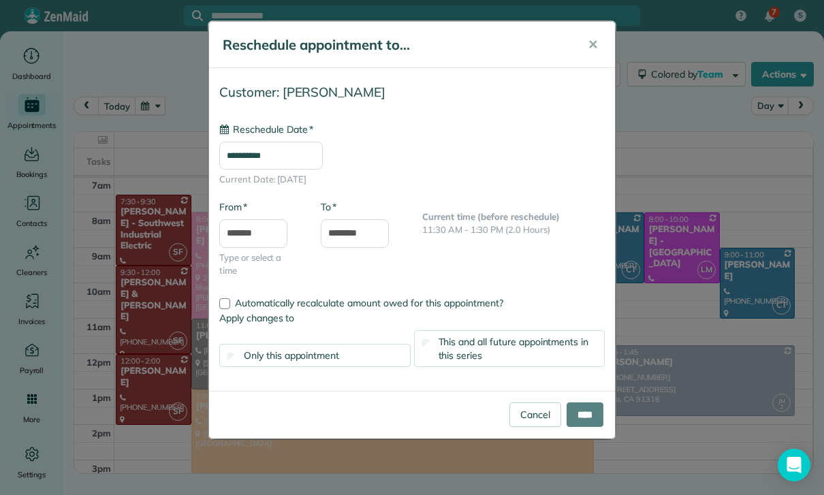
click at [287, 155] on input "**********" at bounding box center [270, 156] width 103 height 29
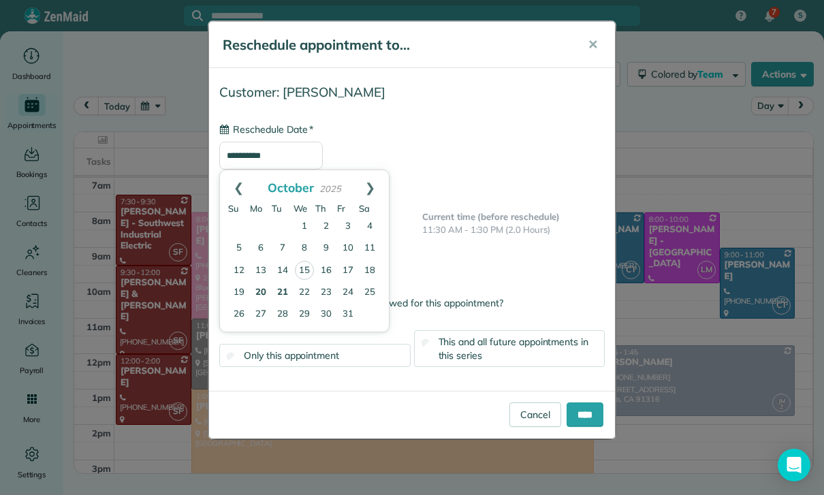
click at [283, 289] on link "21" at bounding box center [283, 293] width 22 height 22
type input "**********"
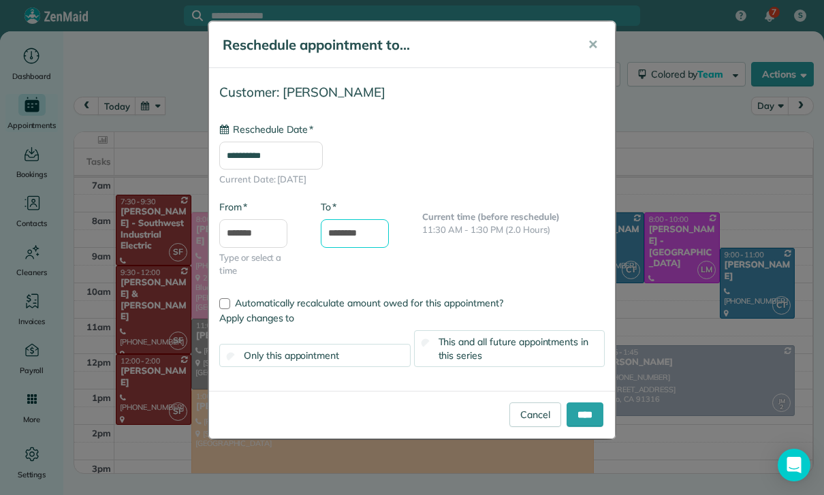
click at [360, 231] on input "********" at bounding box center [355, 233] width 68 height 29
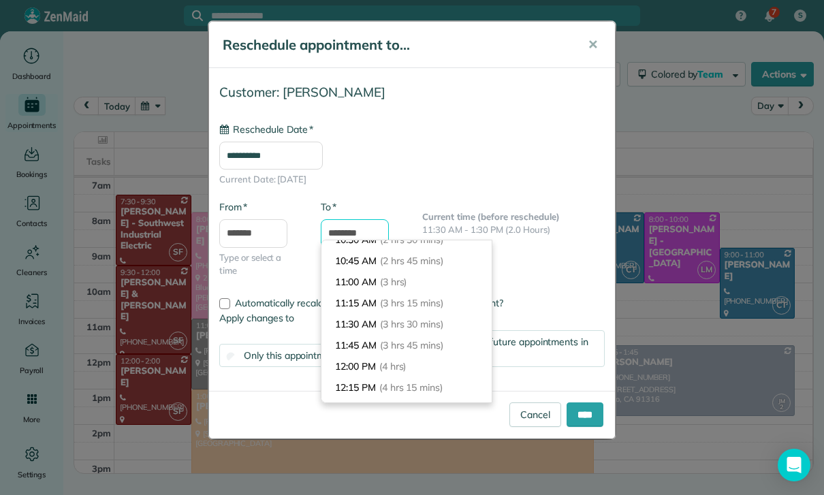
scroll to position [223, 0]
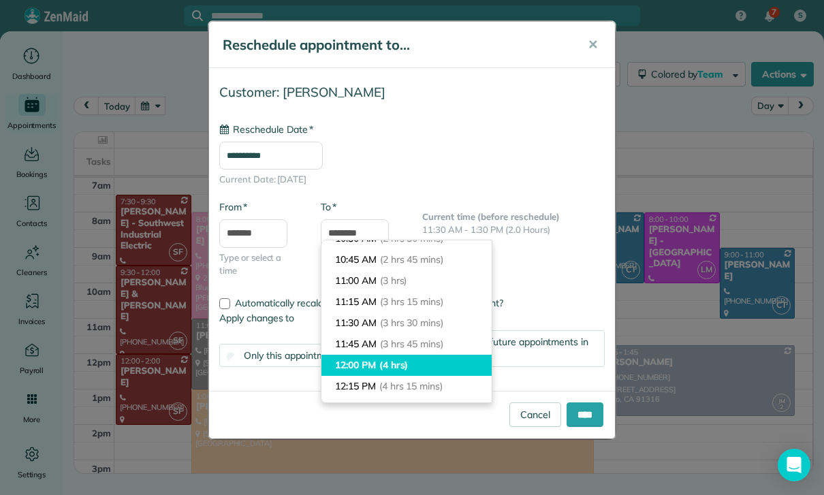
click at [385, 363] on span "(4 hrs)" at bounding box center [393, 365] width 29 height 12
type input "********"
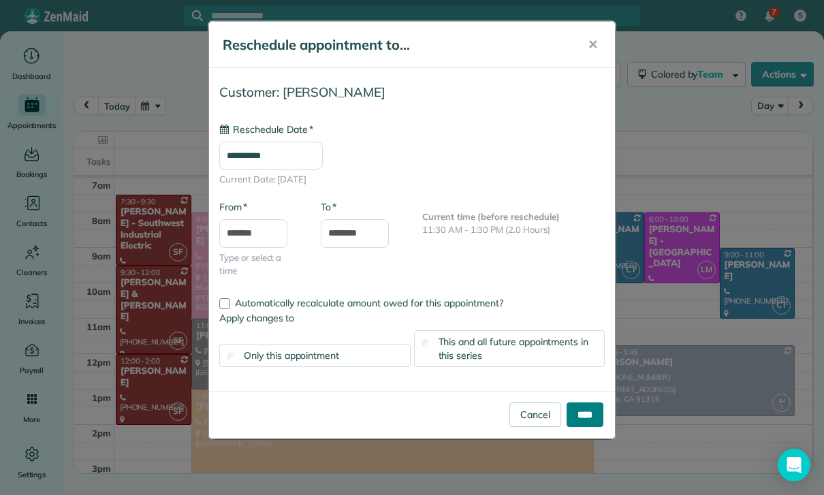
click at [576, 418] on input "****" at bounding box center [584, 414] width 37 height 25
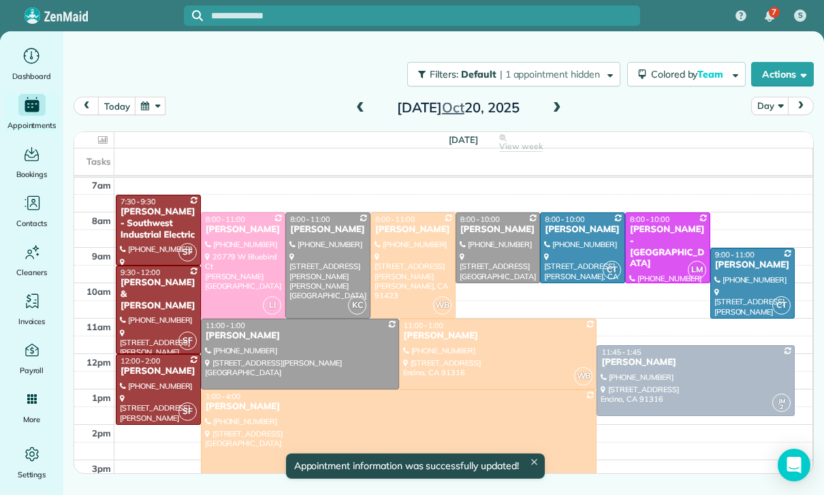
click at [555, 107] on span at bounding box center [556, 108] width 15 height 12
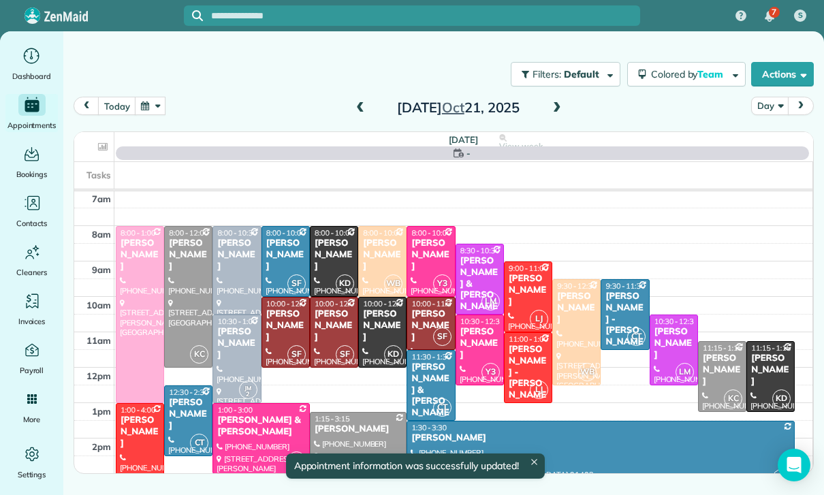
scroll to position [107, 0]
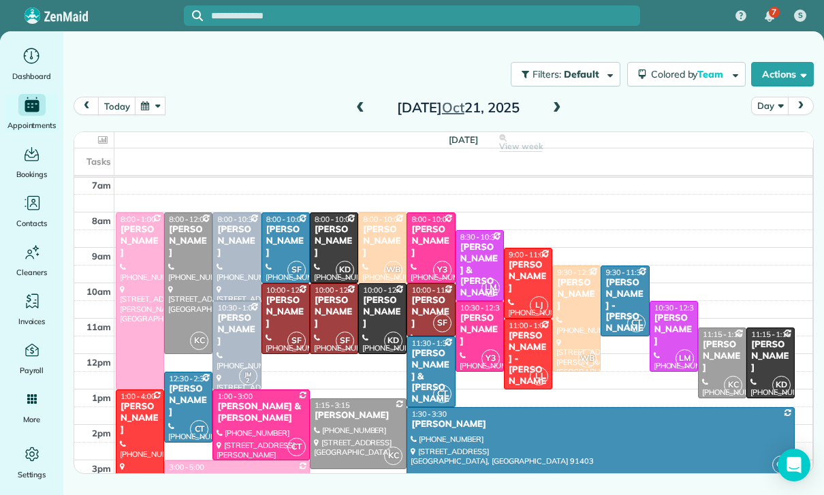
click at [165, 106] on button "button" at bounding box center [150, 106] width 31 height 18
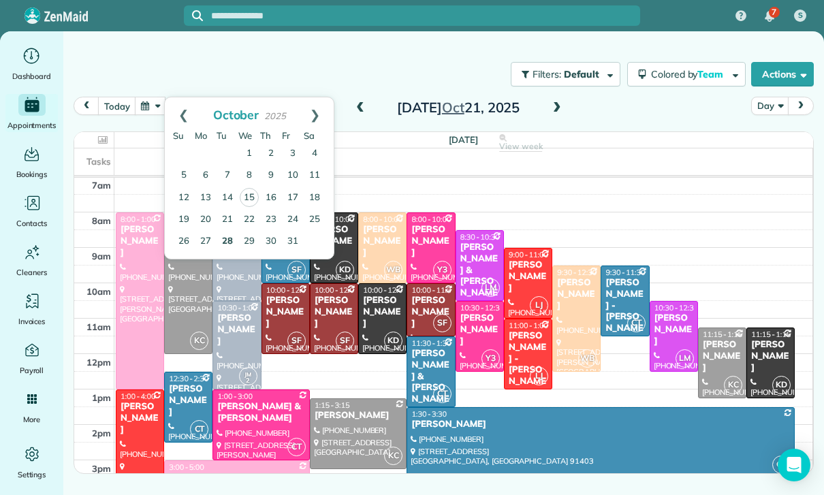
click at [223, 244] on link "28" at bounding box center [227, 242] width 22 height 22
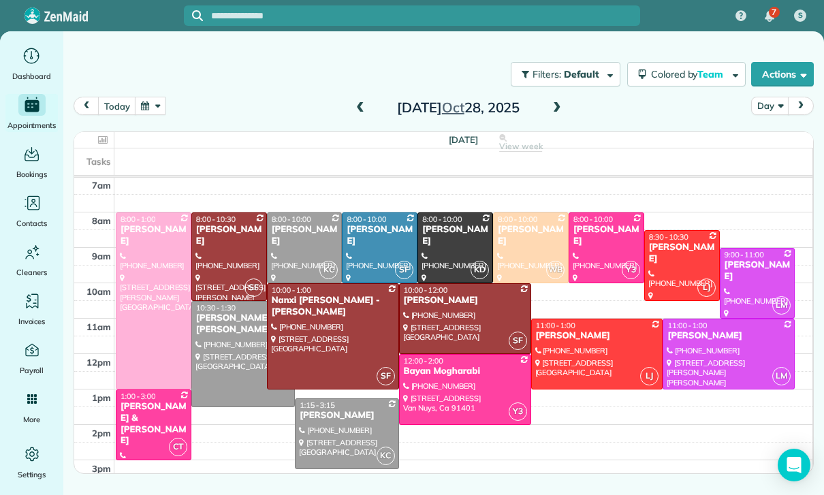
click at [148, 115] on button "button" at bounding box center [150, 106] width 31 height 18
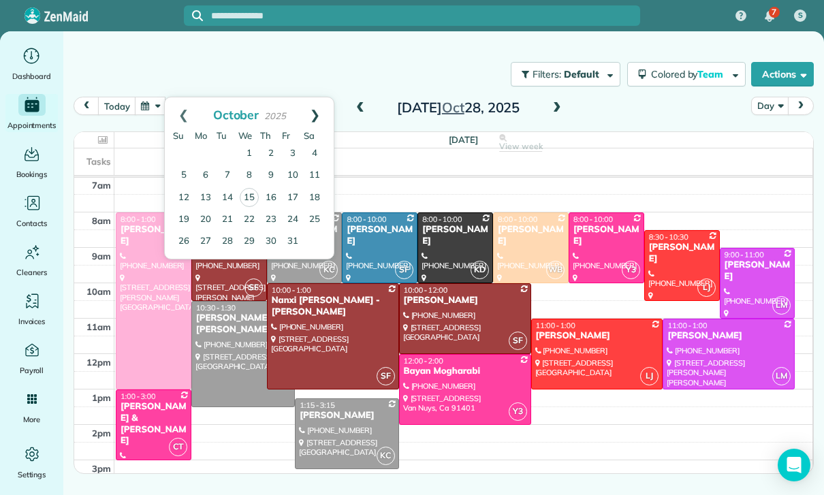
click at [314, 112] on link "Next" at bounding box center [314, 114] width 37 height 34
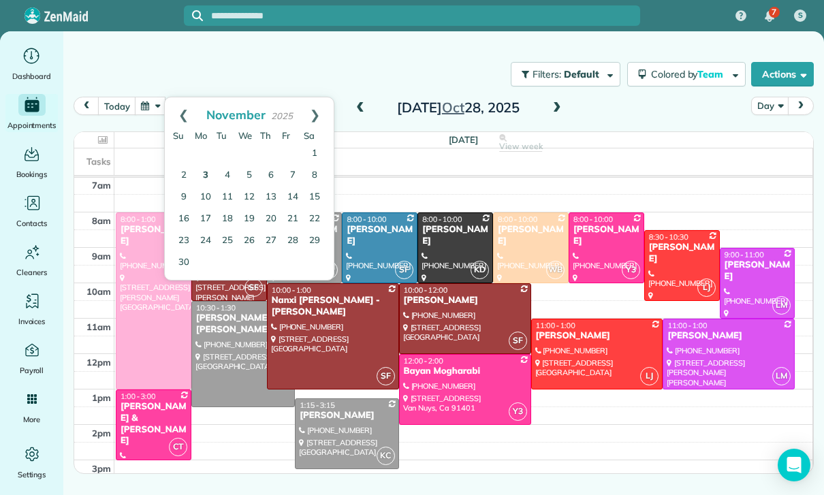
click at [212, 166] on link "3" at bounding box center [206, 176] width 22 height 22
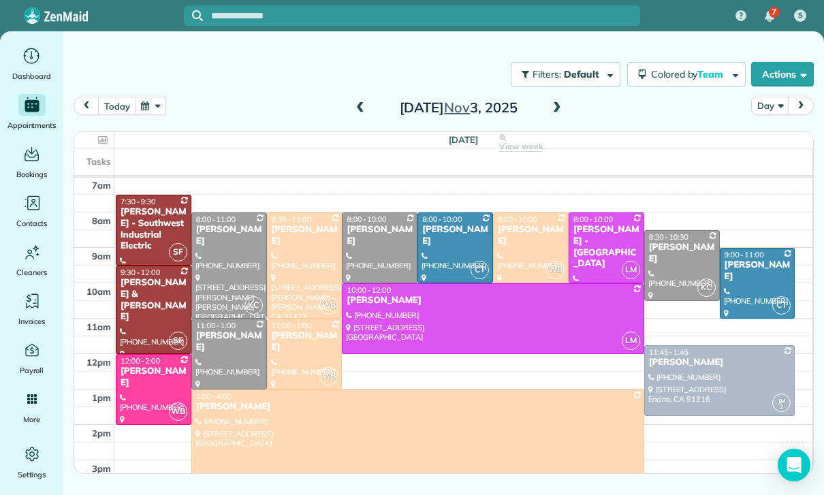
click at [557, 103] on span at bounding box center [556, 108] width 15 height 12
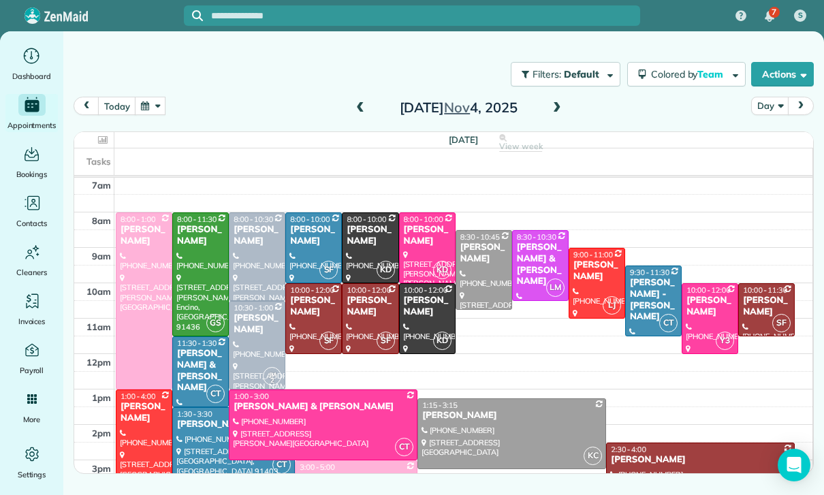
click at [154, 108] on button "button" at bounding box center [150, 106] width 31 height 18
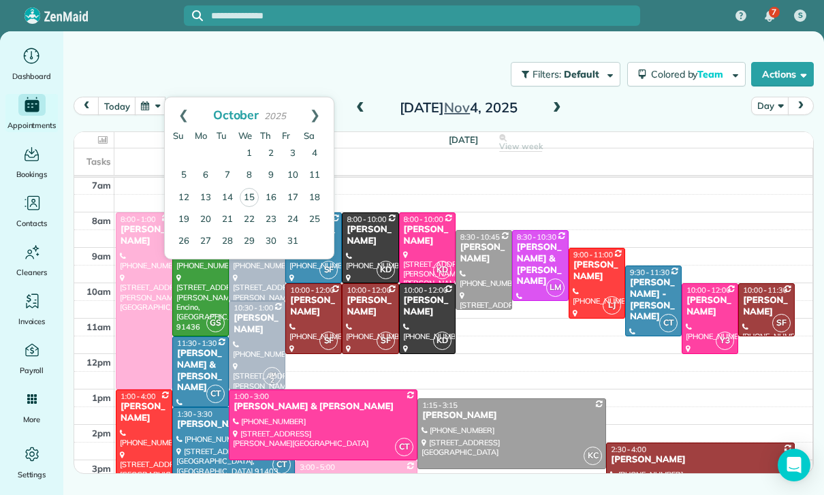
click at [339, 76] on div "Filters: Default | 1 appointment hidden Colored by Team Color by Cleaner Color …" at bounding box center [443, 74] width 760 height 45
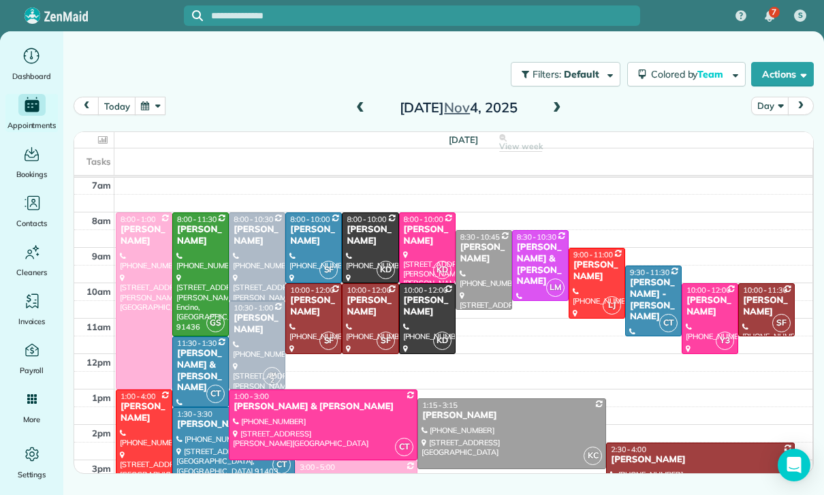
click at [353, 105] on span at bounding box center [360, 108] width 15 height 12
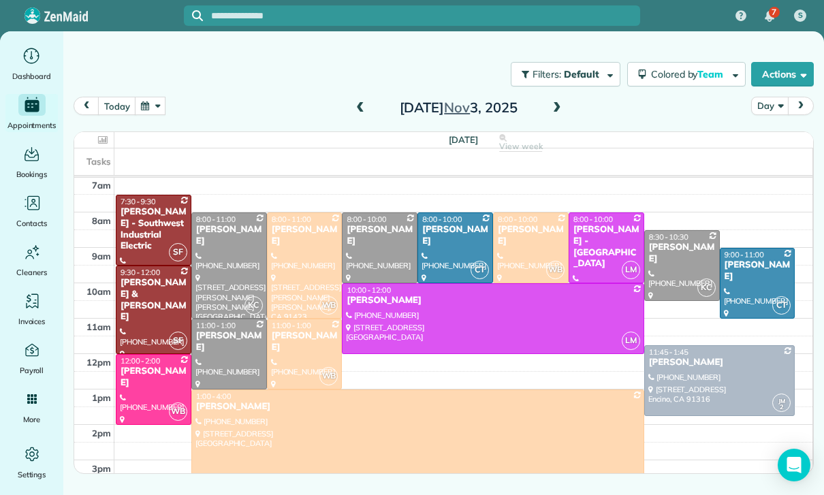
click at [160, 107] on button "button" at bounding box center [150, 106] width 31 height 18
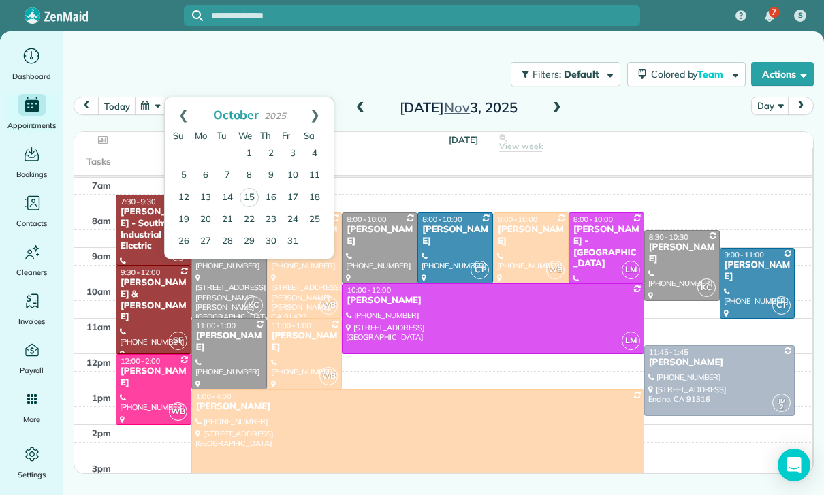
click at [600, 101] on div "today Day Monday Nov 3, 2025" at bounding box center [444, 110] width 740 height 26
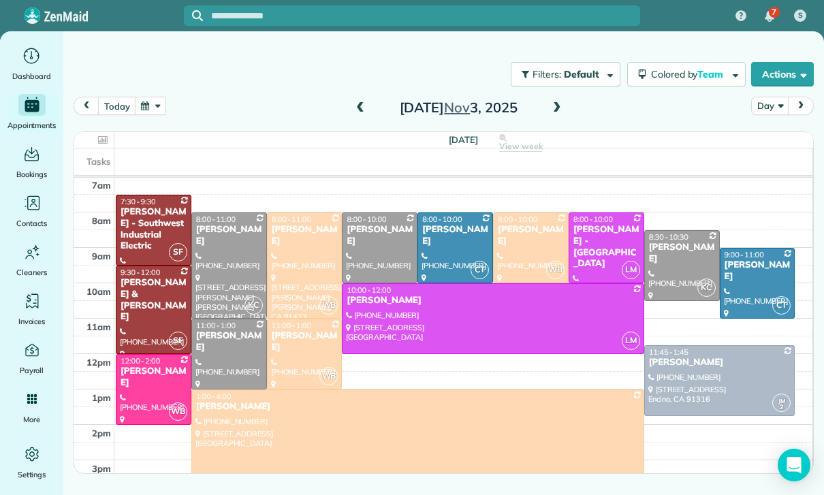
click at [158, 110] on button "button" at bounding box center [150, 106] width 31 height 18
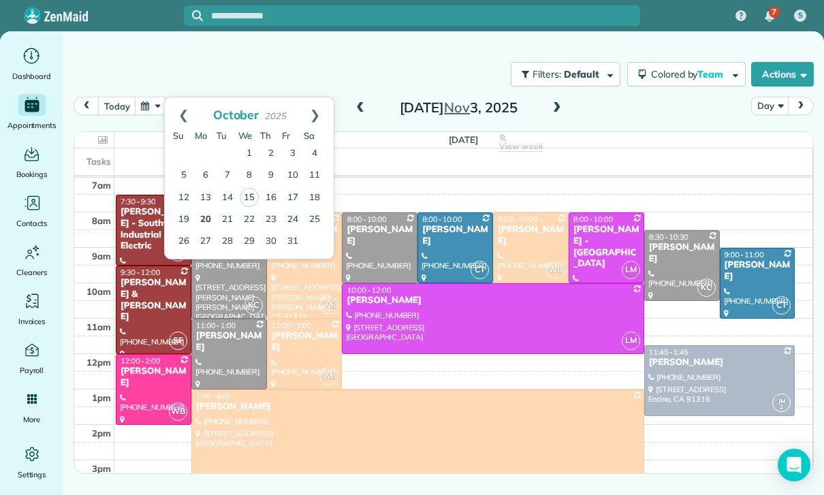
click at [203, 211] on link "20" at bounding box center [206, 220] width 22 height 22
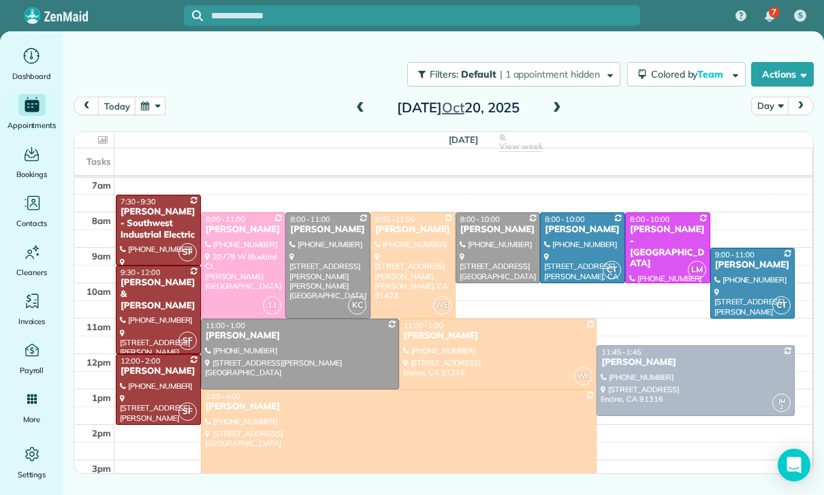
click at [155, 99] on button "button" at bounding box center [150, 106] width 31 height 18
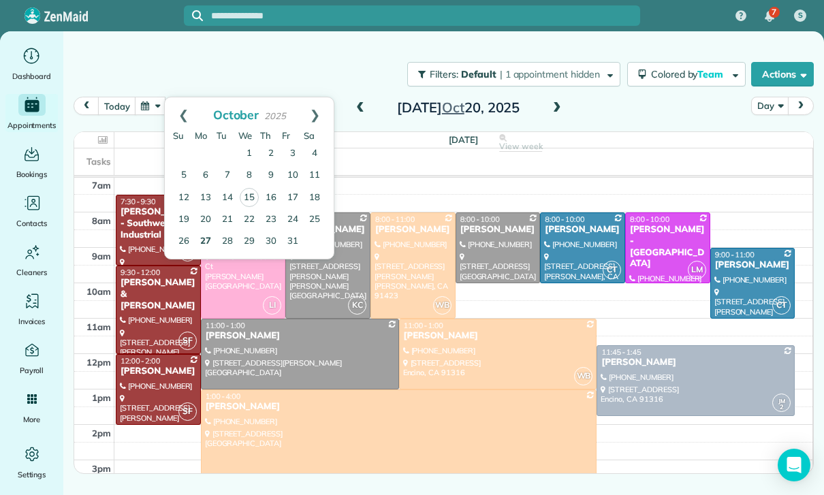
click at [199, 242] on link "27" at bounding box center [206, 242] width 22 height 22
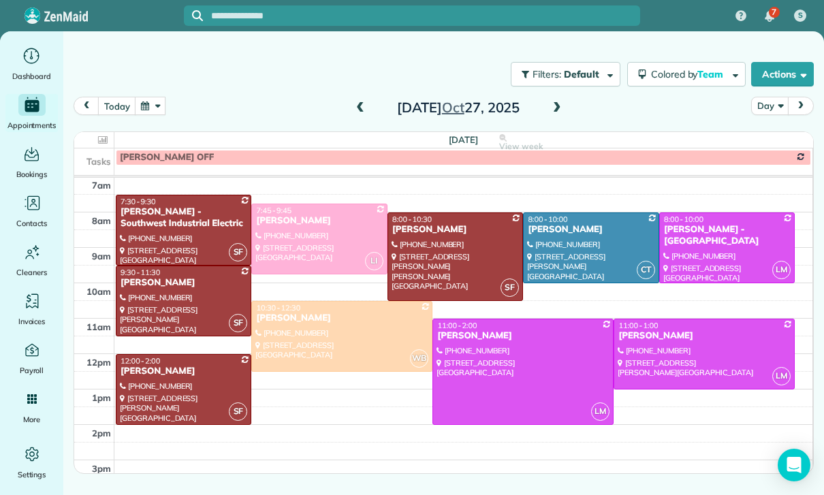
click at [173, 93] on div "Filters: Default | 1 appointment hidden Colored by Team Color by Cleaner Color …" at bounding box center [443, 74] width 760 height 45
click at [164, 99] on button "button" at bounding box center [150, 106] width 31 height 18
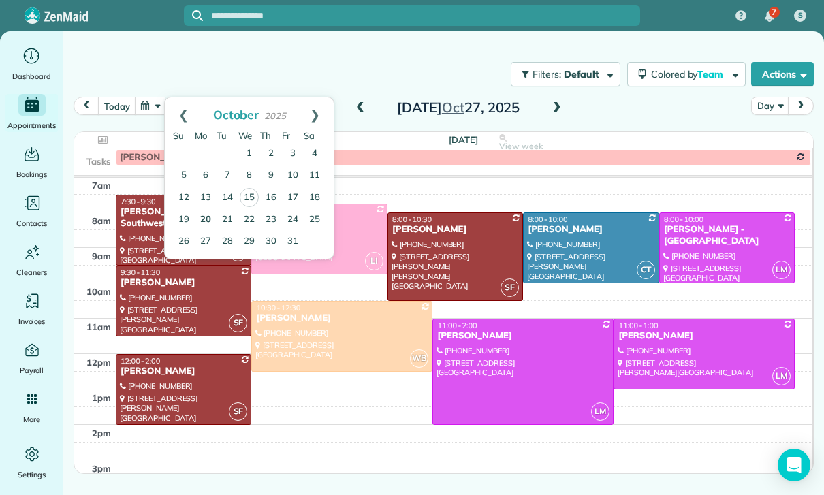
click at [200, 220] on link "20" at bounding box center [206, 220] width 22 height 22
click at [200, 219] on link "20" at bounding box center [206, 220] width 22 height 22
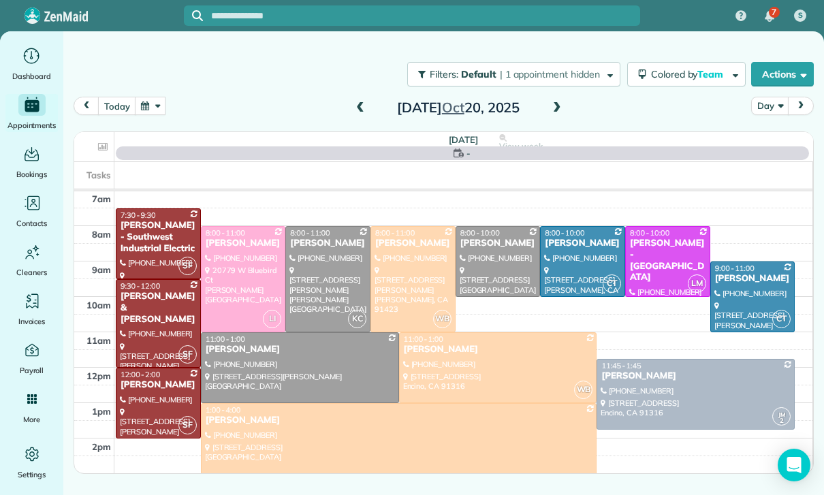
click at [148, 110] on button "button" at bounding box center [150, 106] width 31 height 18
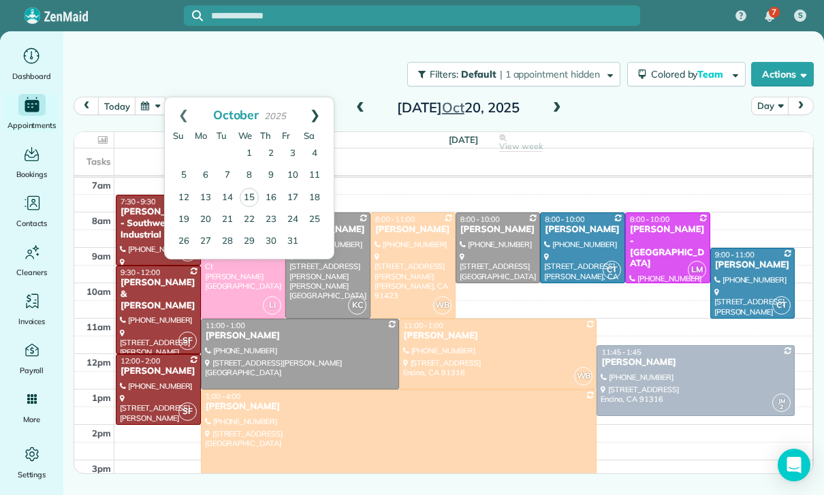
click at [309, 106] on link "Next" at bounding box center [314, 114] width 37 height 34
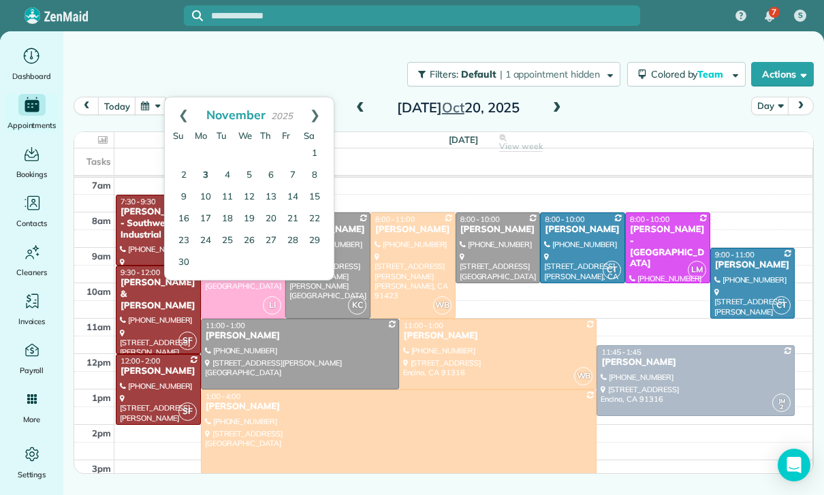
click at [209, 173] on link "3" at bounding box center [206, 176] width 22 height 22
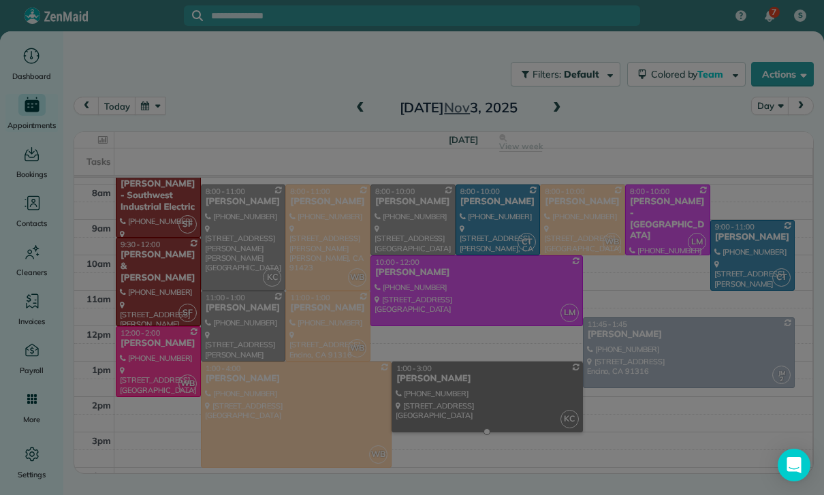
scroll to position [135, 0]
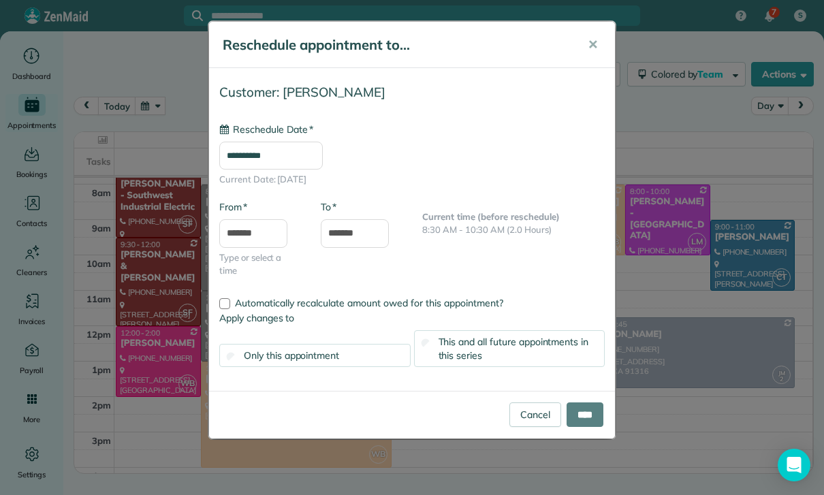
click at [286, 146] on input "**********" at bounding box center [270, 156] width 103 height 29
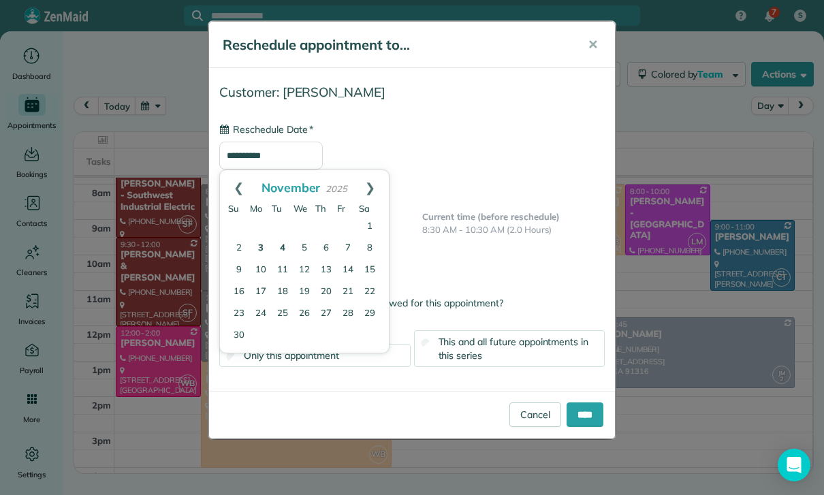
click at [287, 238] on link "4" at bounding box center [283, 249] width 22 height 22
type input "**********"
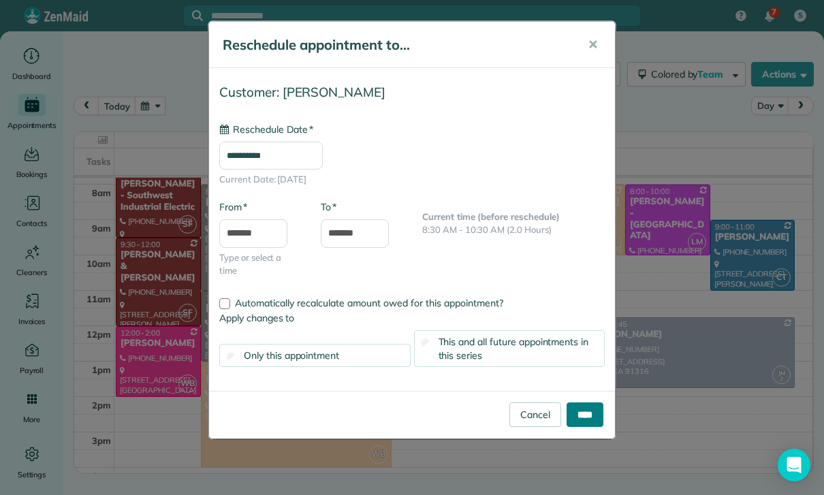
click at [583, 417] on input "****" at bounding box center [584, 414] width 37 height 25
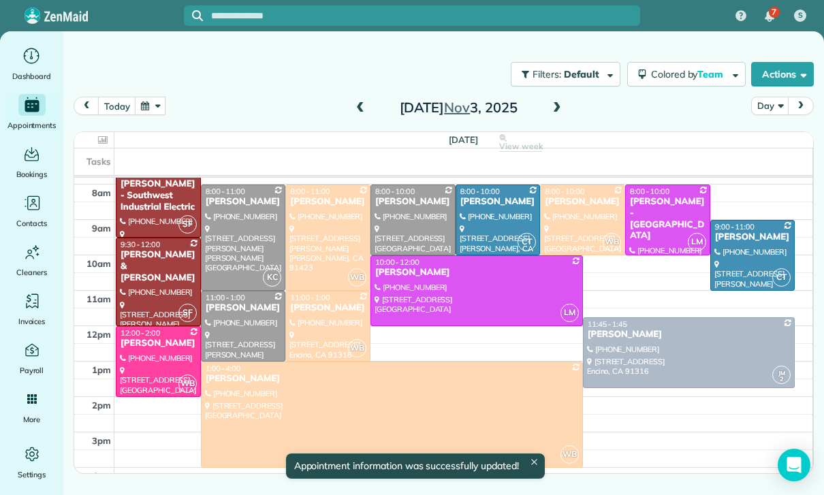
click at [148, 108] on button "button" at bounding box center [150, 106] width 31 height 18
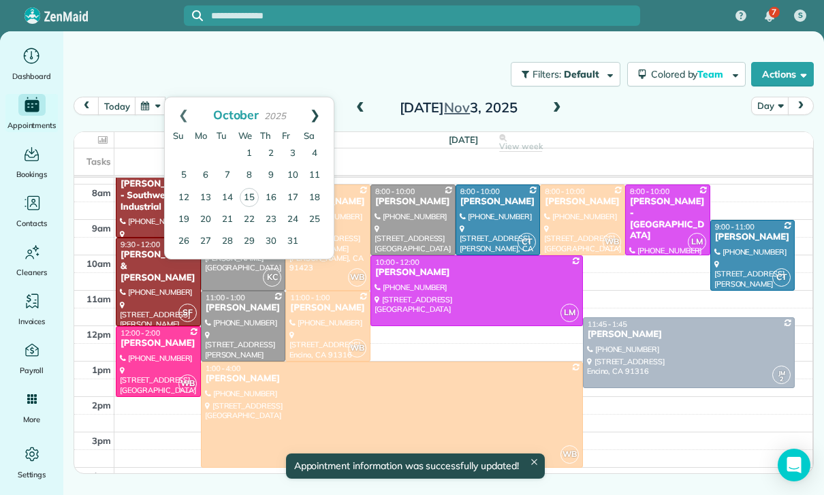
click at [323, 110] on link "Next" at bounding box center [314, 114] width 37 height 34
click at [207, 214] on link "17" at bounding box center [206, 219] width 22 height 22
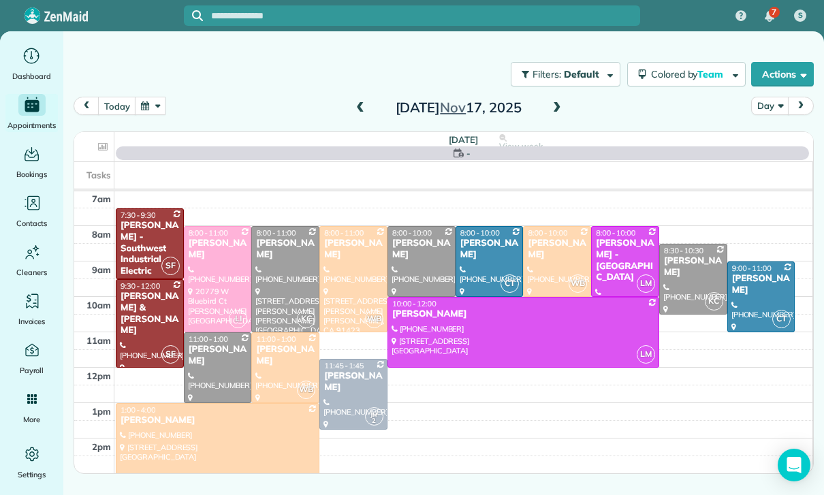
scroll to position [107, 0]
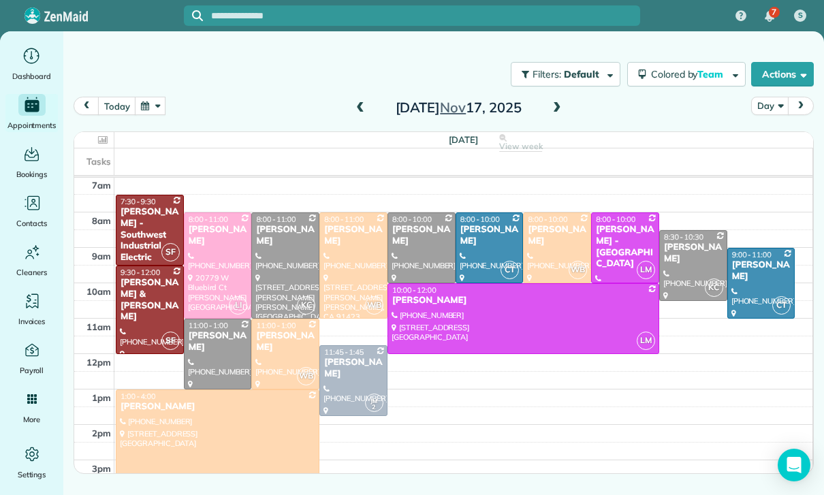
click at [553, 113] on span at bounding box center [556, 108] width 15 height 12
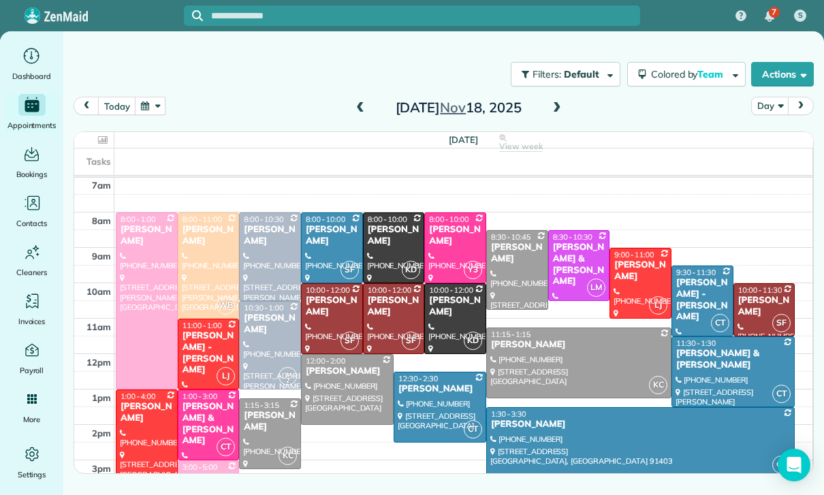
click at [164, 99] on button "button" at bounding box center [150, 106] width 31 height 18
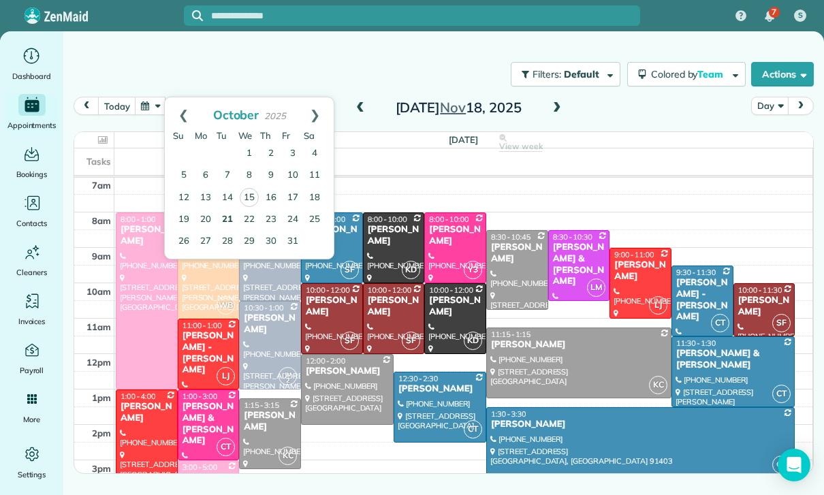
click at [229, 213] on link "21" at bounding box center [227, 220] width 22 height 22
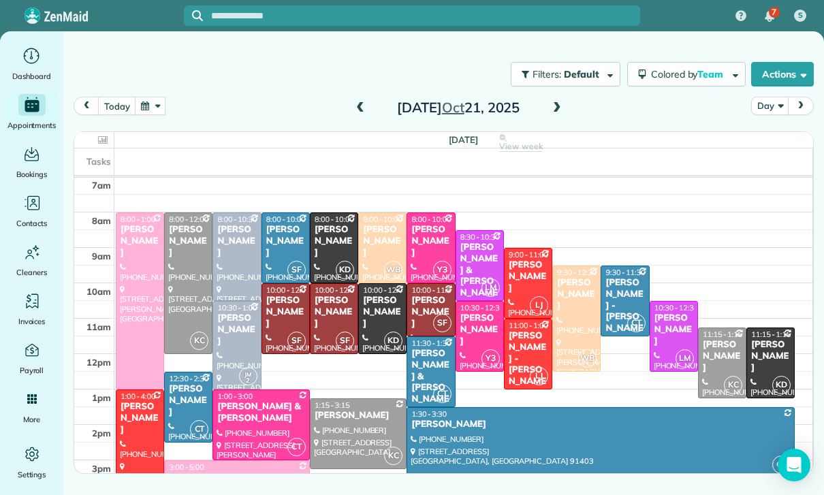
click at [150, 105] on button "button" at bounding box center [150, 106] width 31 height 18
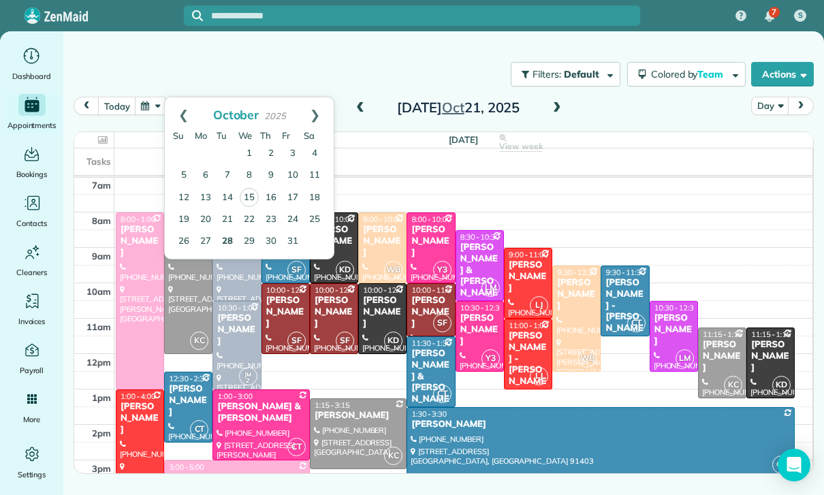
click at [232, 240] on link "28" at bounding box center [227, 242] width 22 height 22
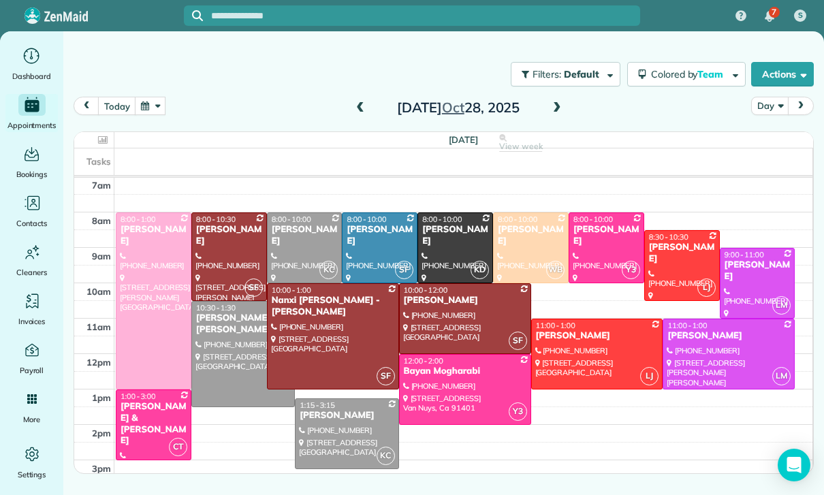
click at [157, 109] on button "button" at bounding box center [150, 106] width 31 height 18
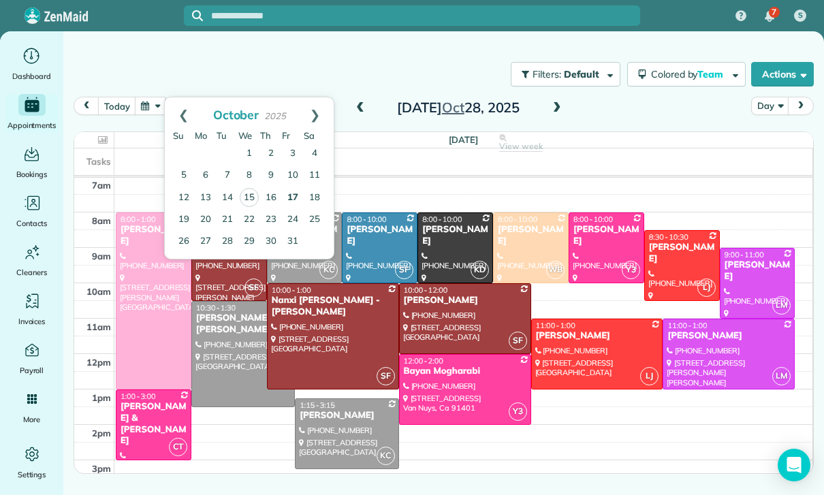
click at [293, 192] on link "17" at bounding box center [293, 198] width 22 height 22
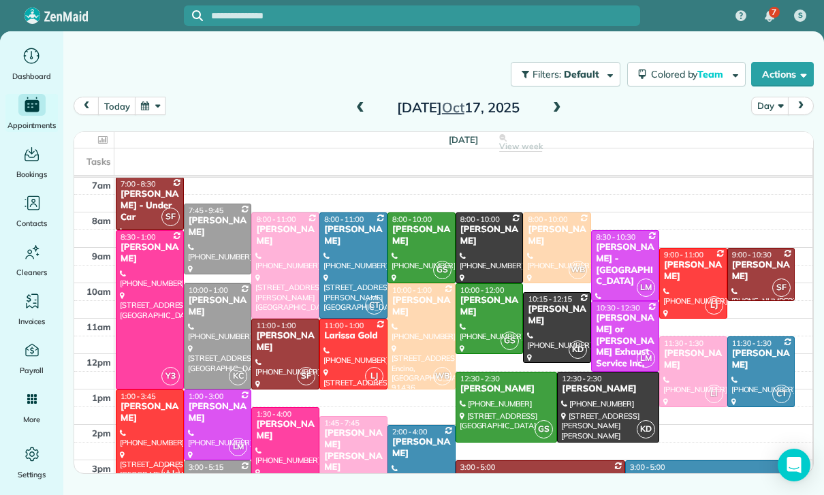
click at [153, 101] on button "button" at bounding box center [150, 106] width 31 height 18
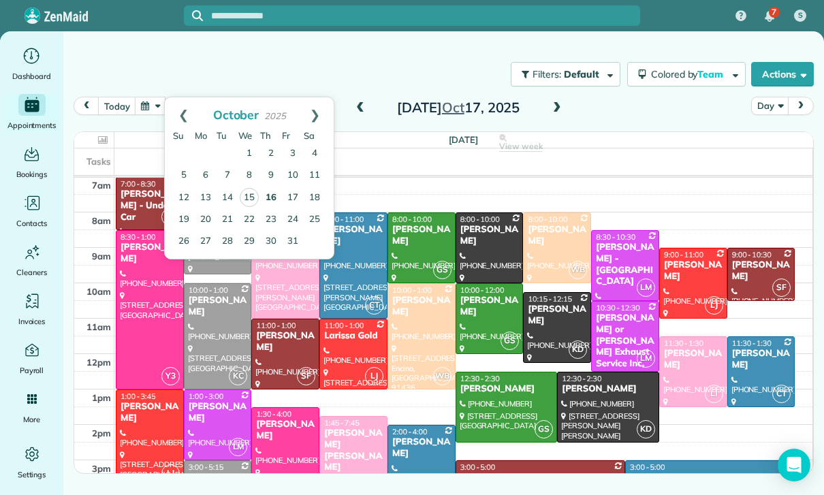
click at [273, 195] on link "16" at bounding box center [271, 198] width 22 height 22
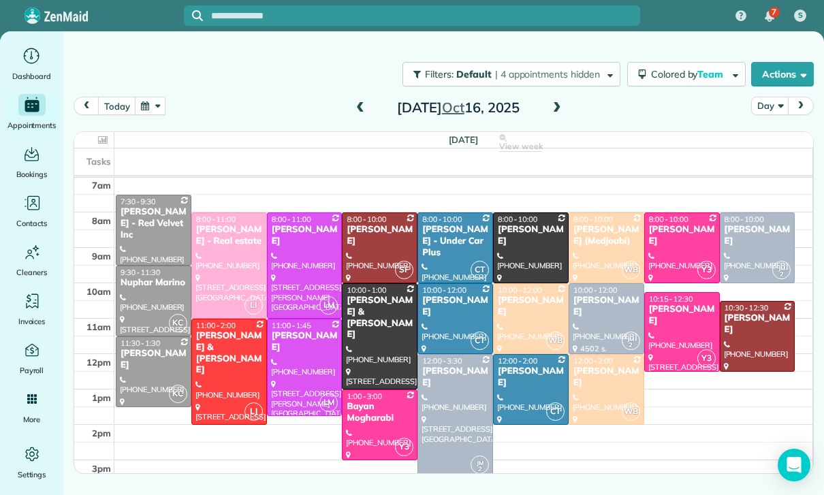
click at [142, 97] on button "button" at bounding box center [150, 106] width 31 height 18
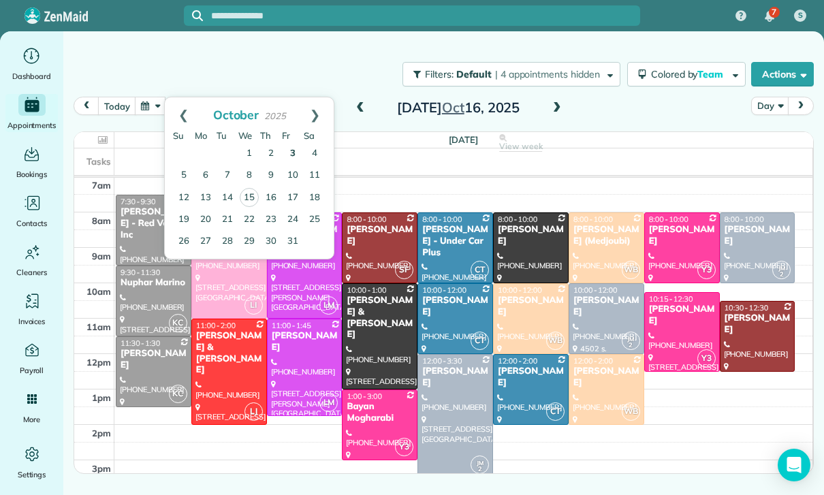
click at [294, 154] on link "3" at bounding box center [293, 154] width 22 height 22
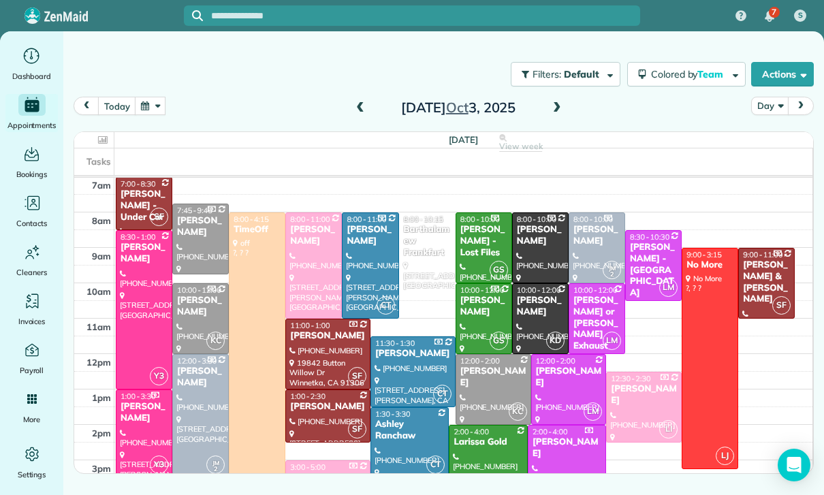
click at [157, 103] on button "button" at bounding box center [150, 106] width 31 height 18
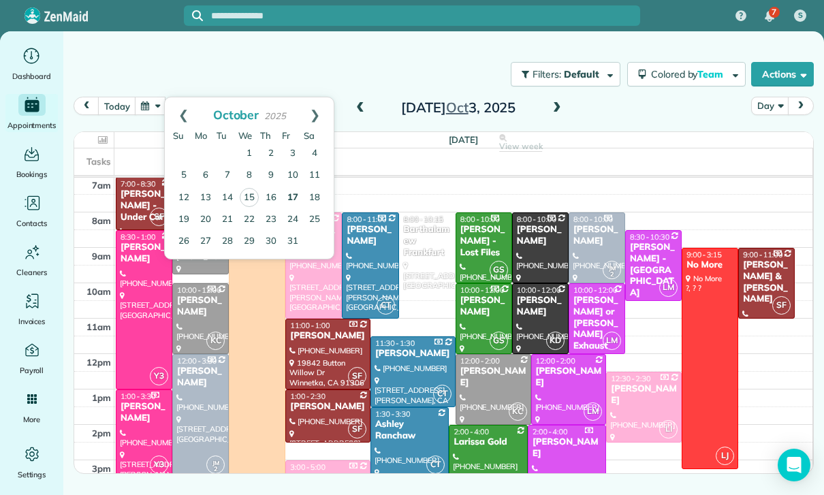
click at [293, 199] on link "17" at bounding box center [293, 198] width 22 height 22
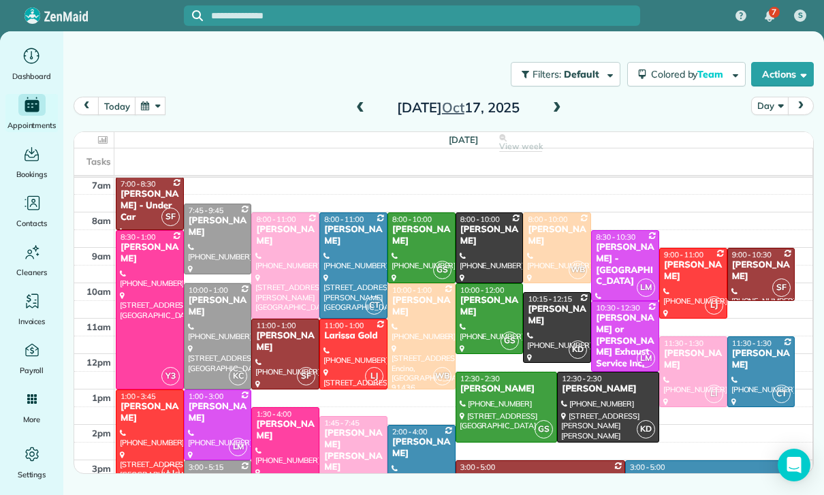
click at [365, 108] on span at bounding box center [360, 108] width 15 height 12
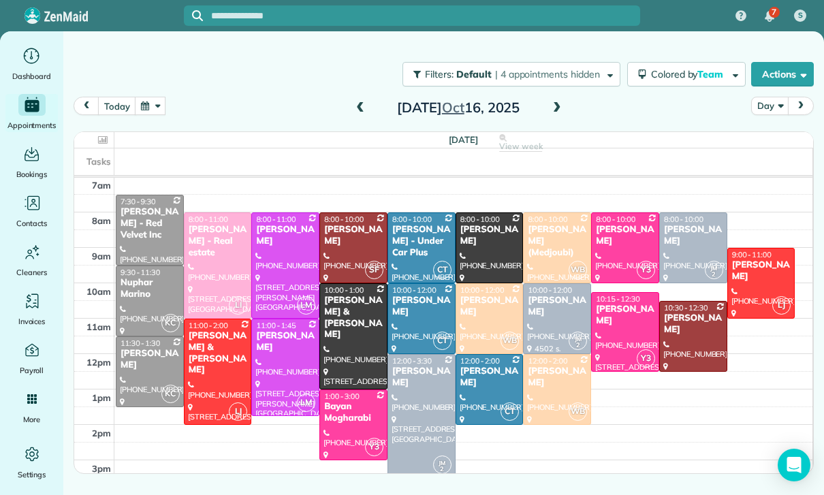
click at [559, 114] on span at bounding box center [556, 108] width 15 height 20
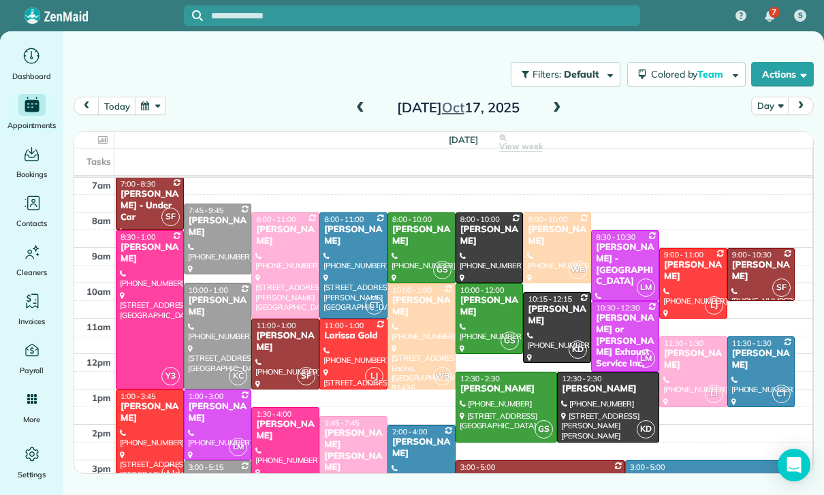
click at [357, 113] on span at bounding box center [360, 108] width 15 height 12
